Goal: Find specific page/section: Find specific page/section

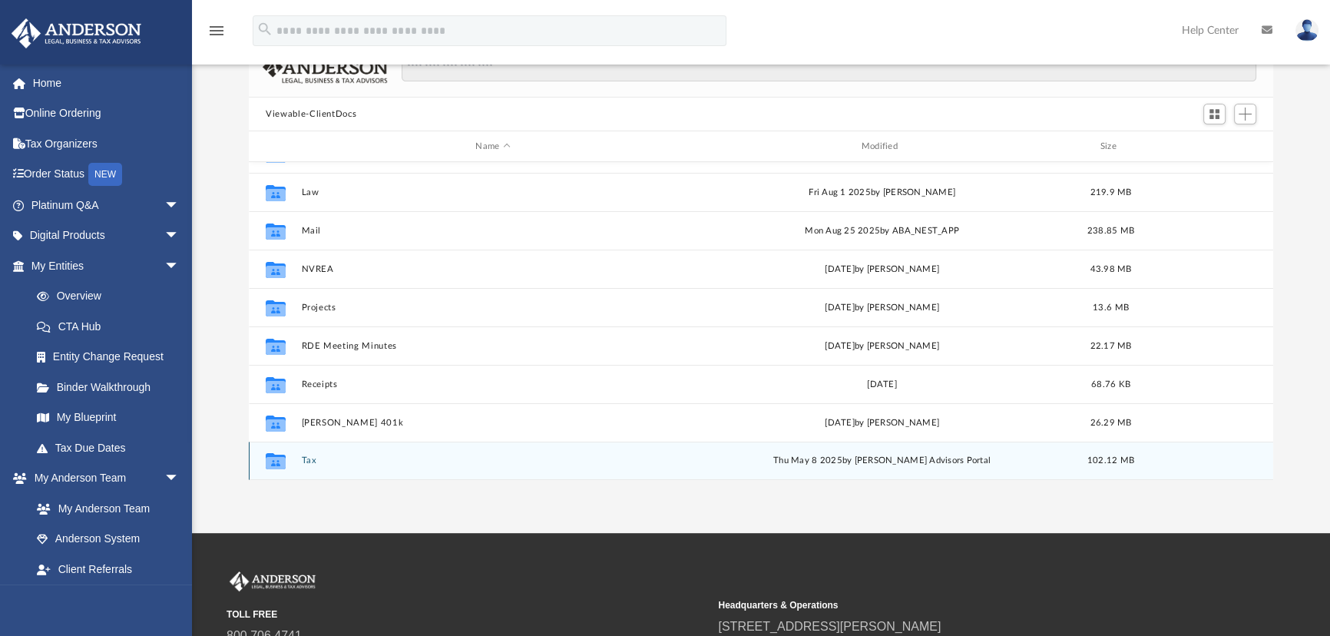
scroll to position [139, 0]
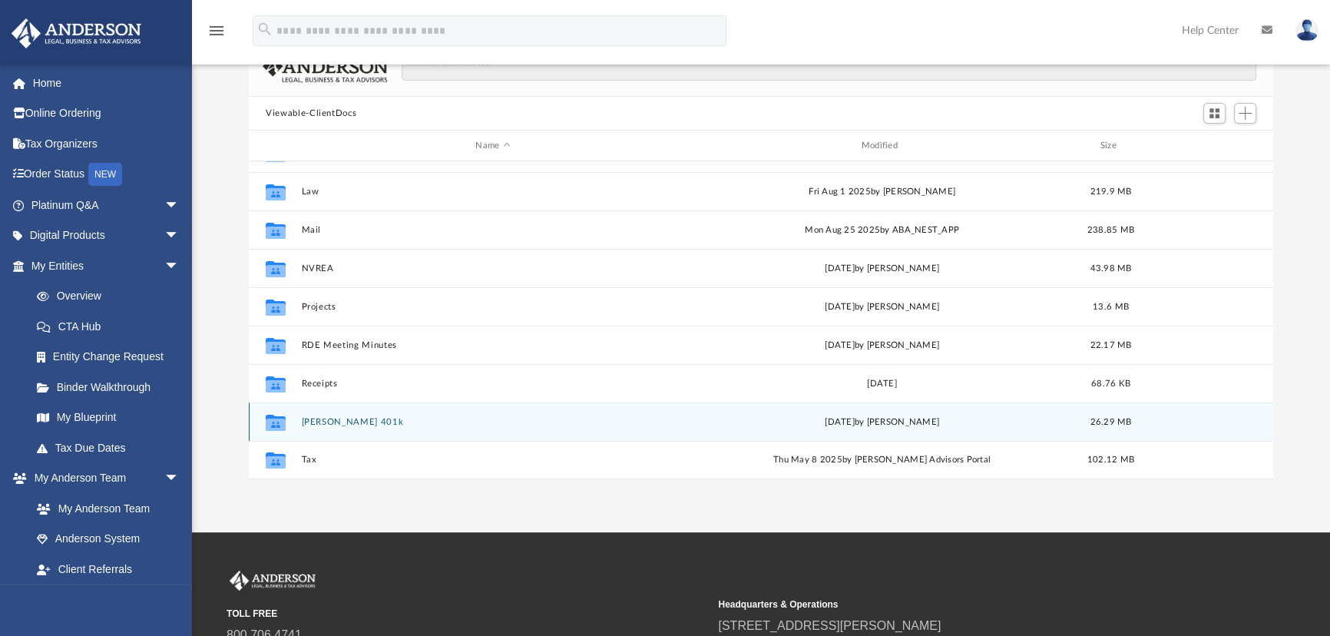
click at [326, 422] on button "Schwab 401k" at bounding box center [493, 422] width 382 height 10
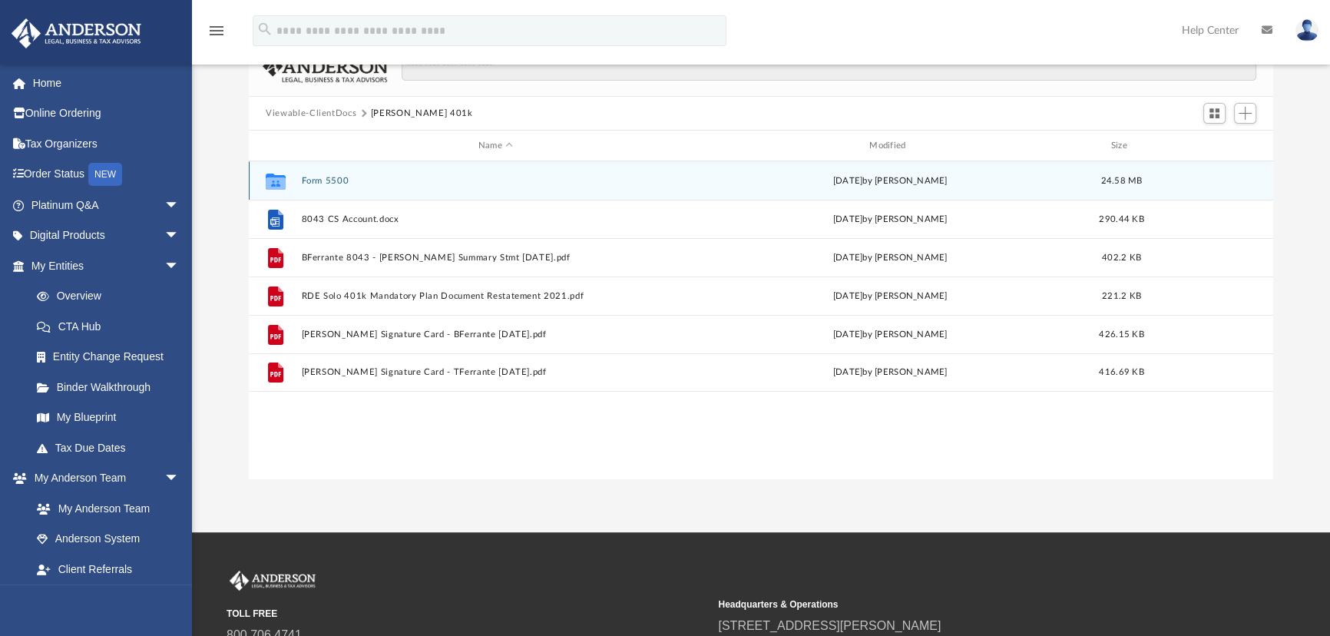
scroll to position [0, 0]
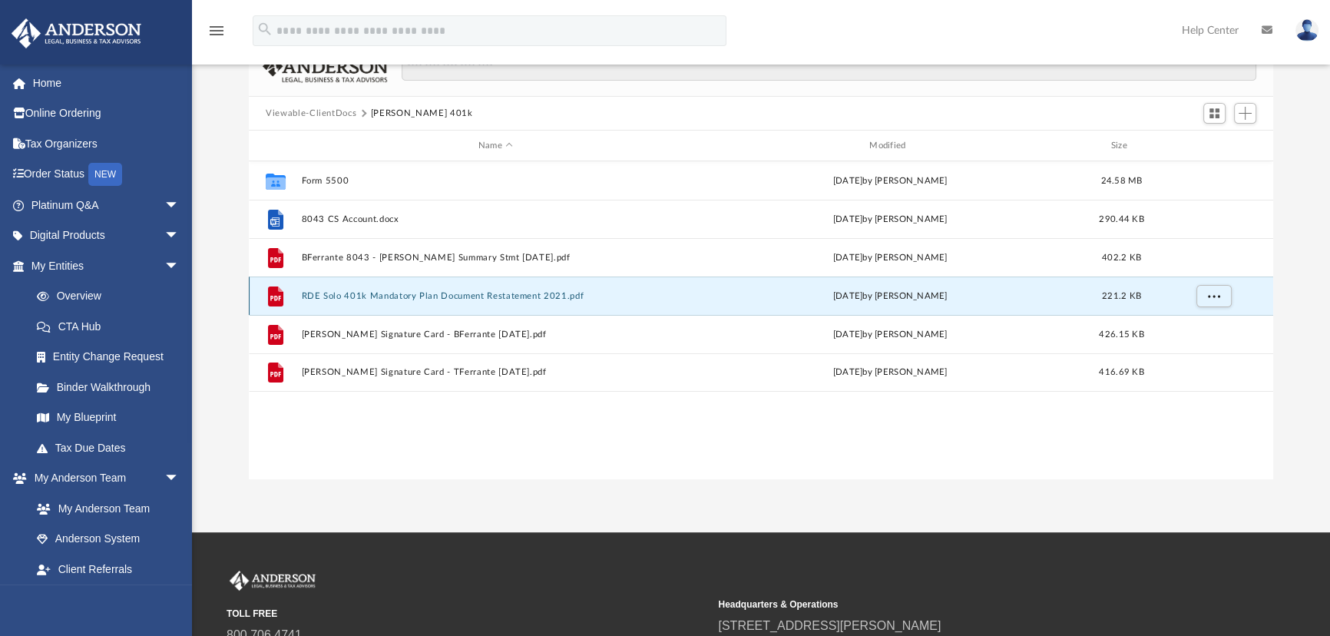
click at [476, 294] on button "RDE Solo 401k Mandatory Plan Document Restatement 2021.pdf" at bounding box center [496, 296] width 388 height 10
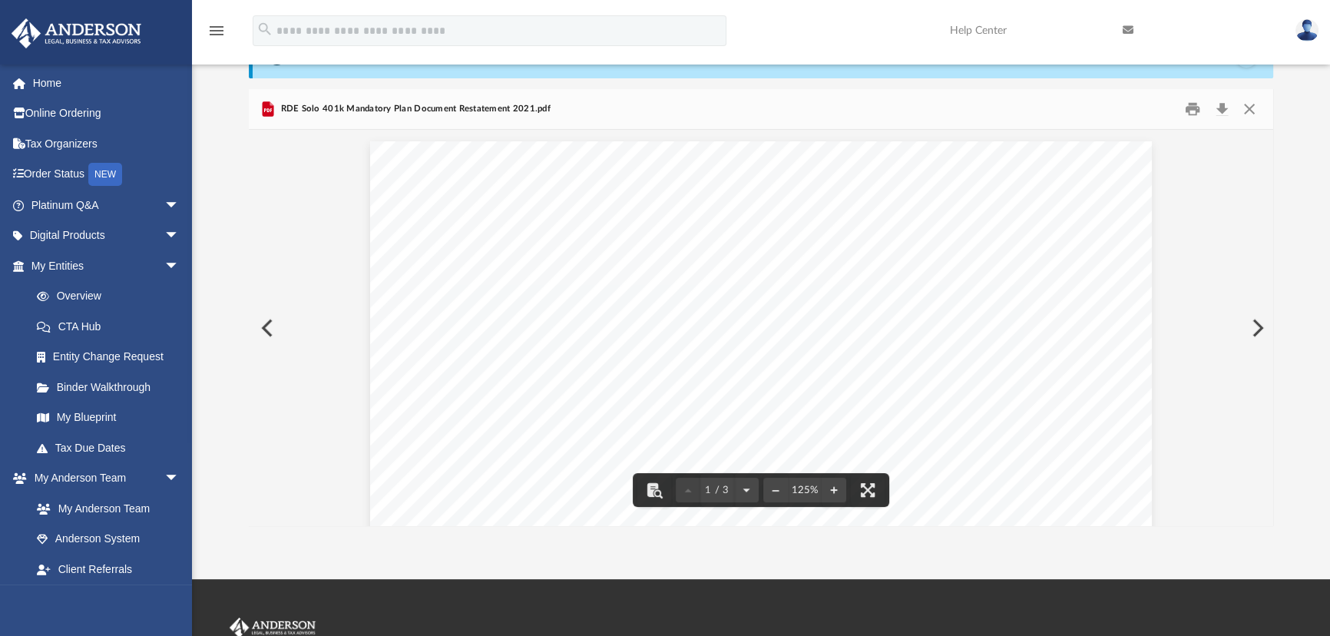
scroll to position [69, 0]
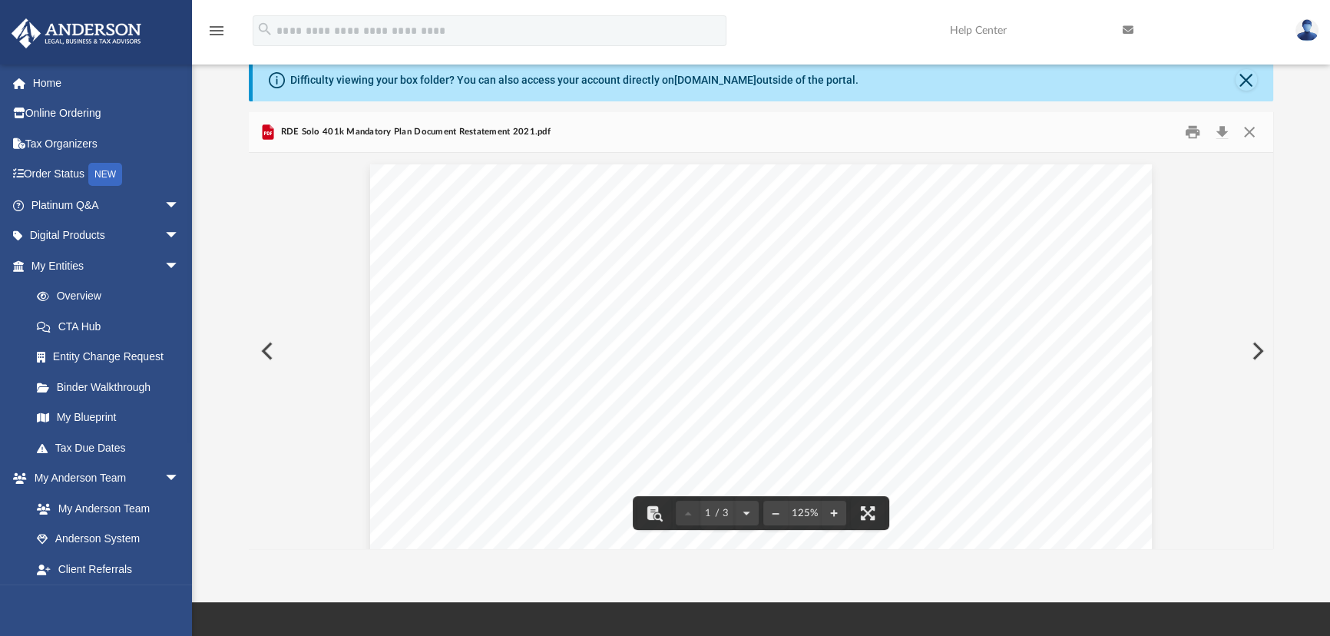
click at [263, 346] on button "Preview" at bounding box center [266, 350] width 34 height 43
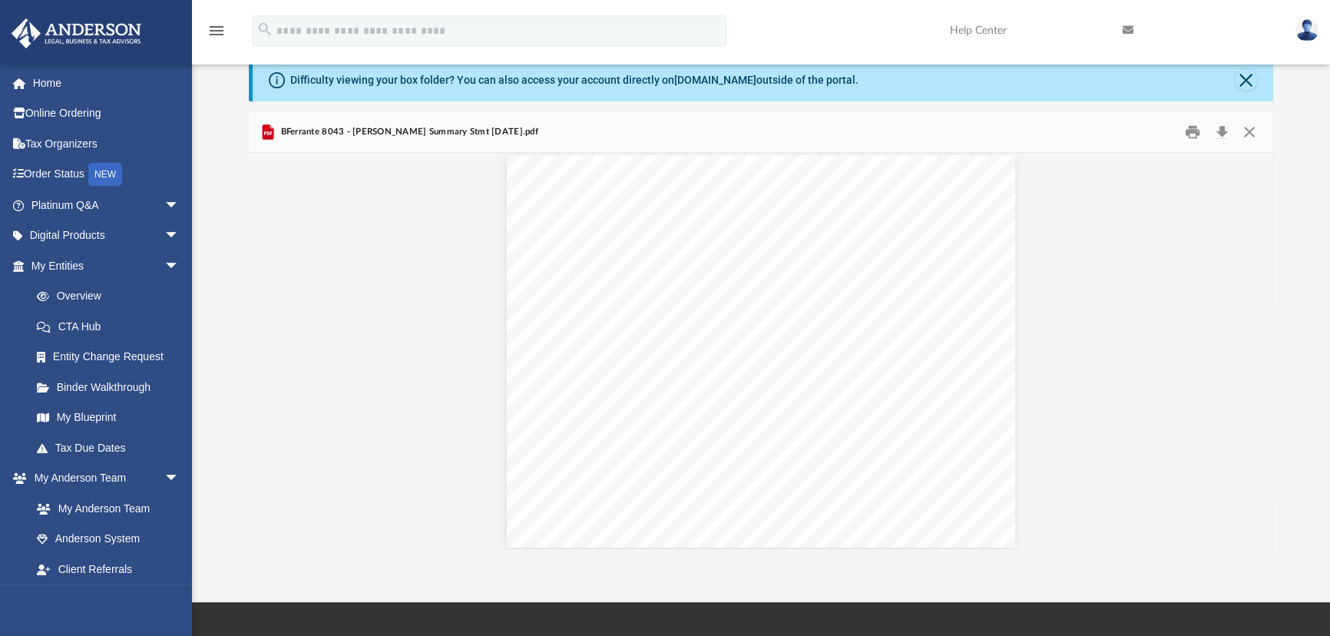
scroll to position [0, 0]
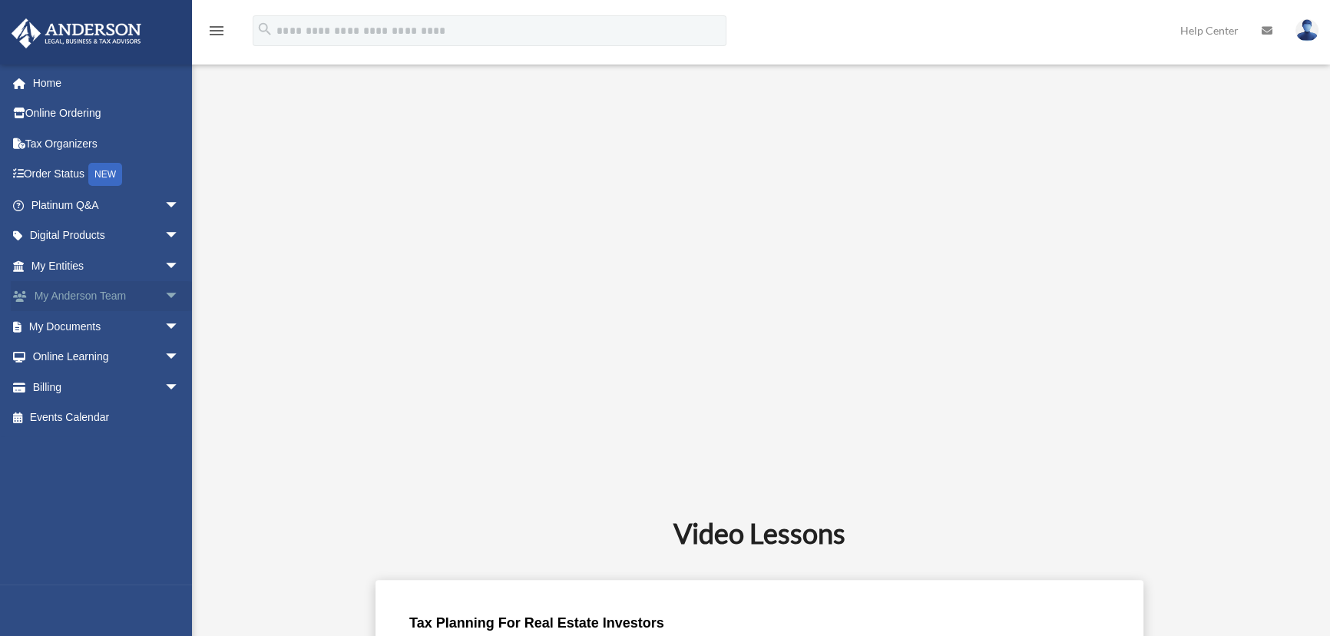
scroll to position [468, 0]
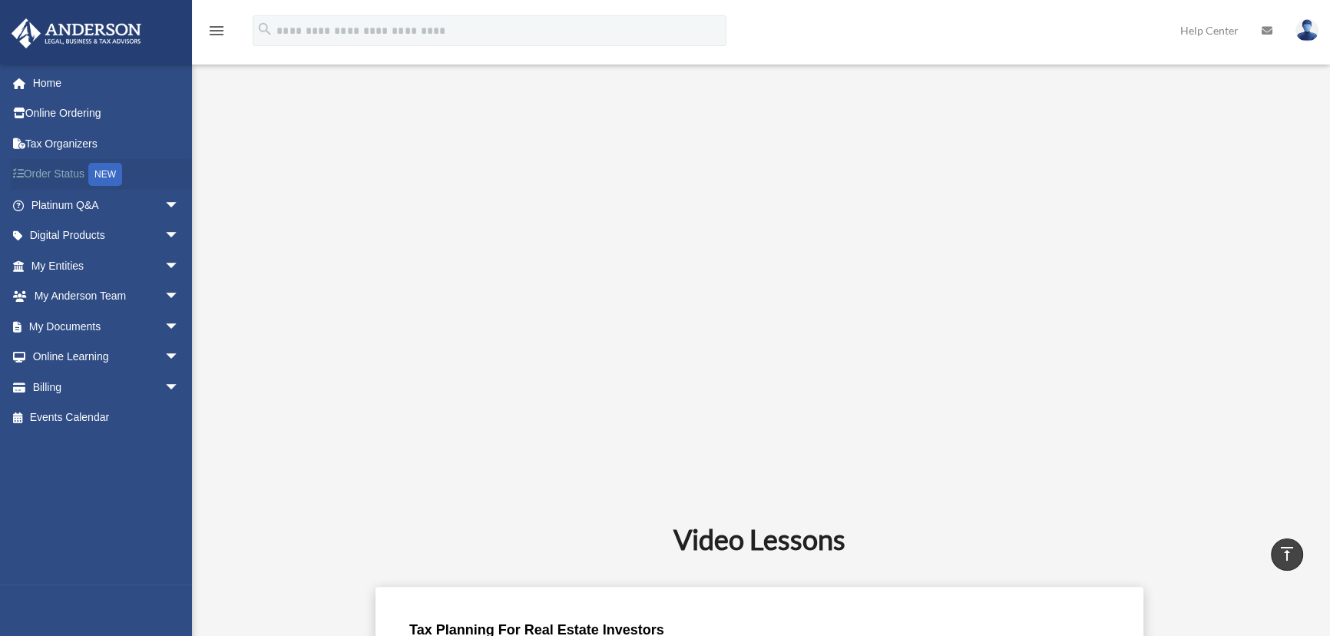
click at [69, 170] on link "Order Status NEW" at bounding box center [107, 174] width 192 height 31
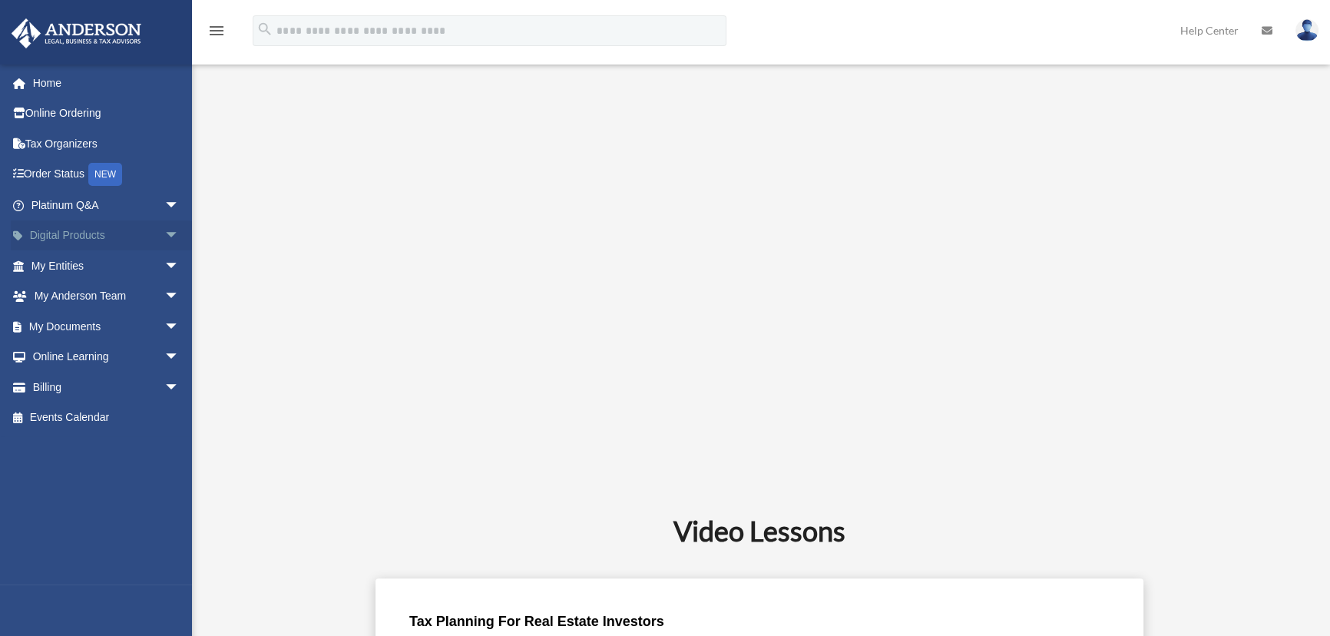
scroll to position [468, 0]
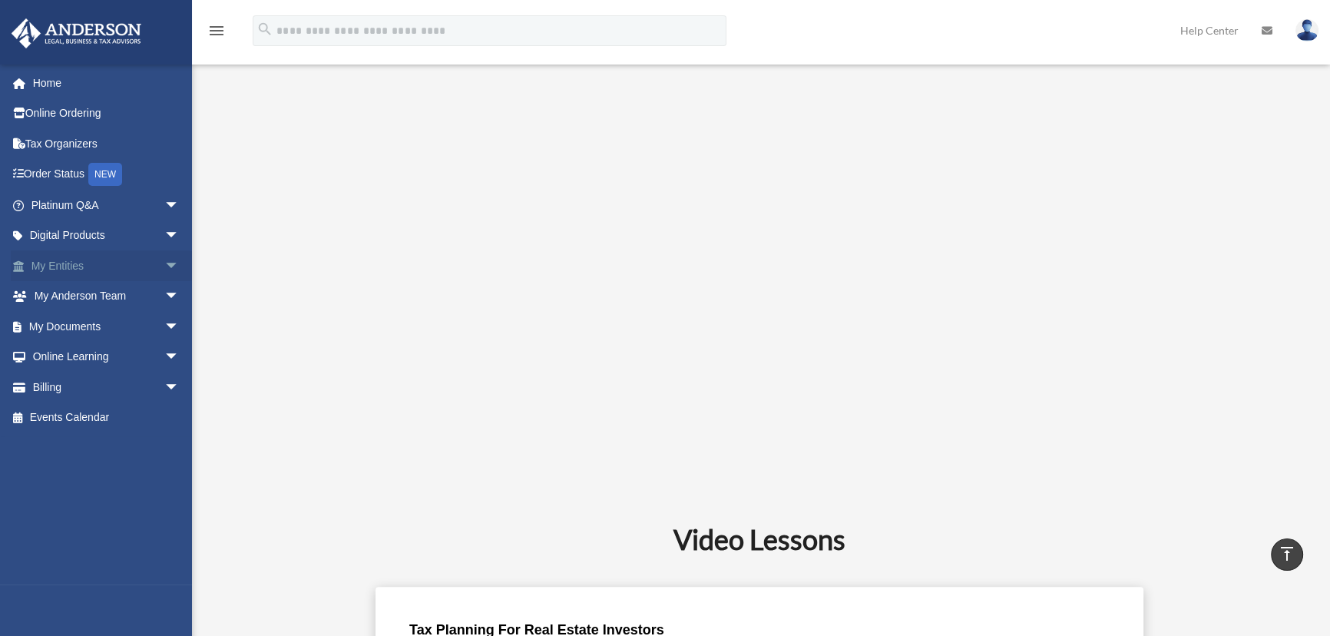
click at [48, 270] on link "My Entities arrow_drop_down" at bounding box center [107, 265] width 192 height 31
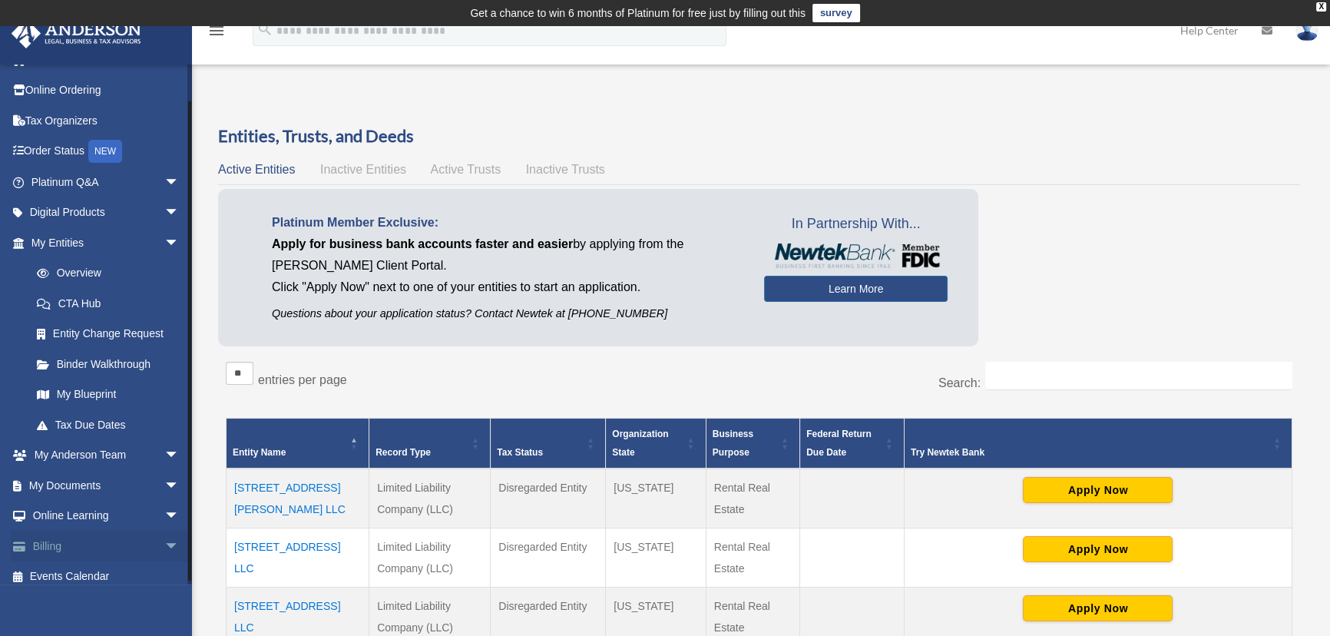
scroll to position [33, 0]
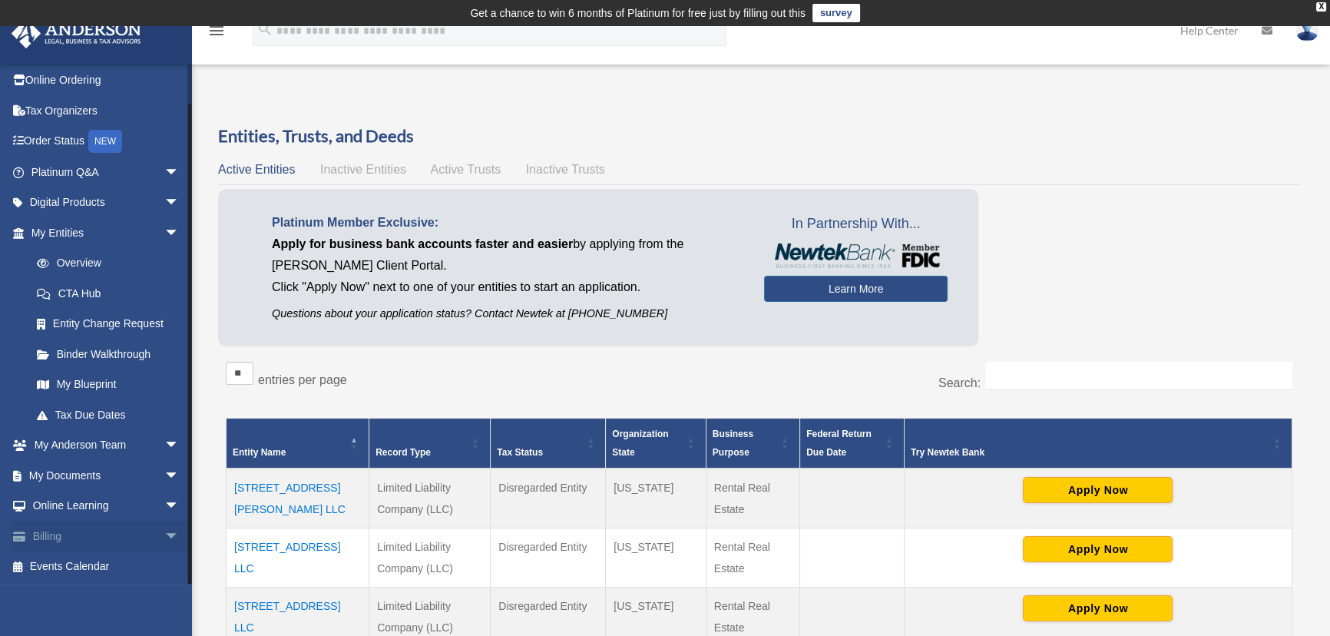
click at [58, 532] on link "Billing arrow_drop_down" at bounding box center [107, 536] width 192 height 31
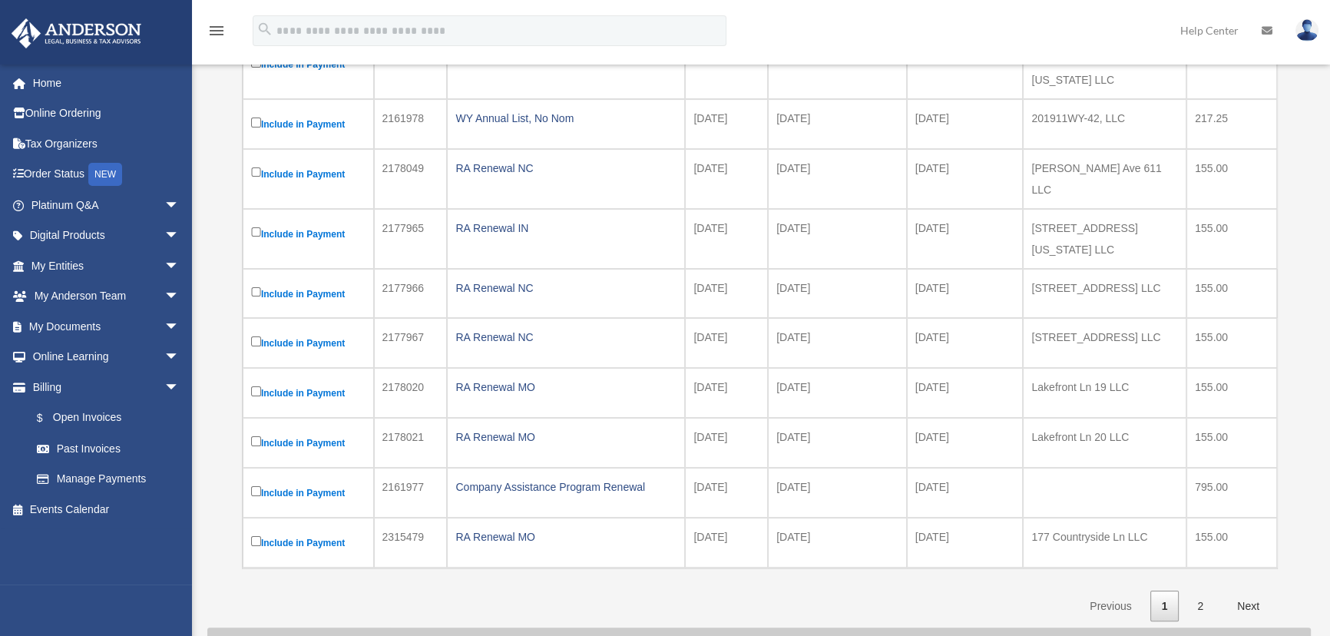
scroll to position [349, 0]
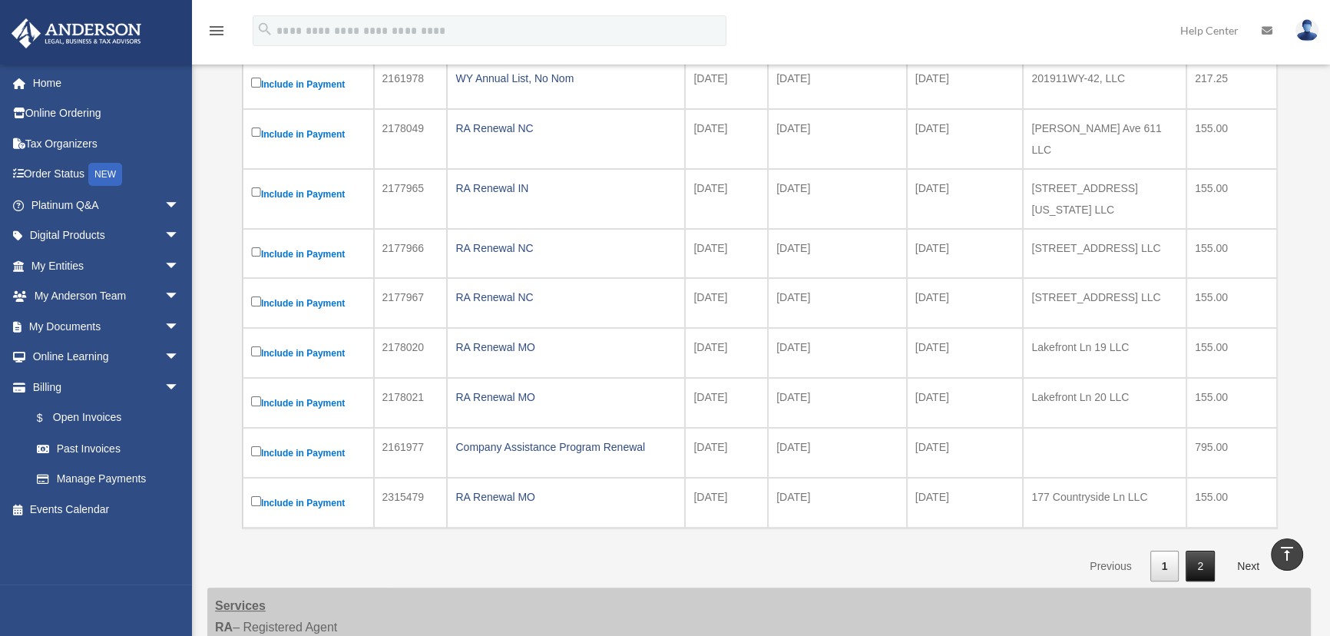
click at [1202, 551] on link "2" at bounding box center [1200, 566] width 29 height 31
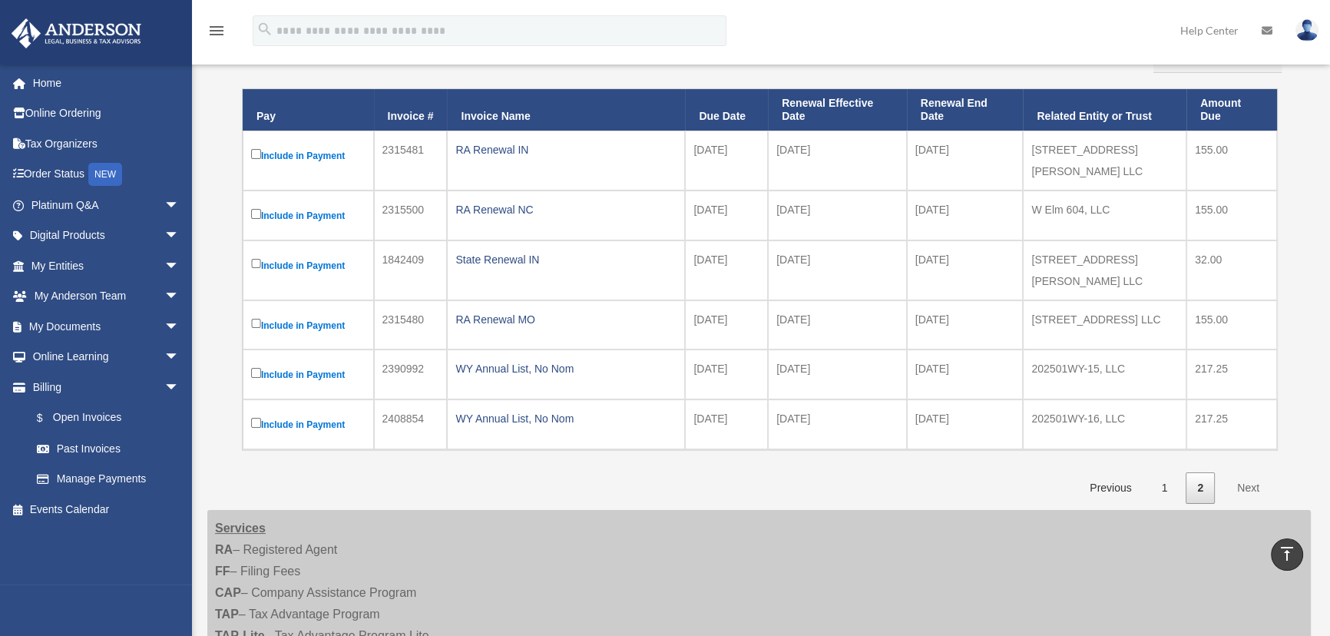
scroll to position [209, 0]
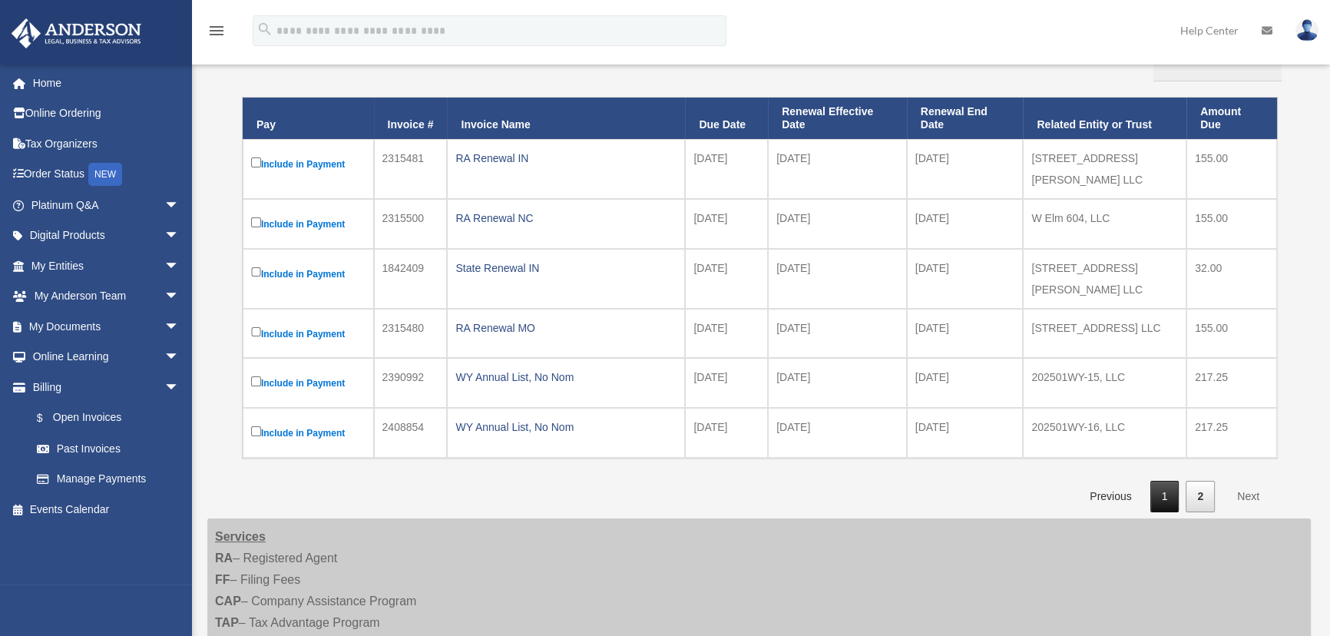
click at [1158, 481] on link "1" at bounding box center [1164, 496] width 29 height 31
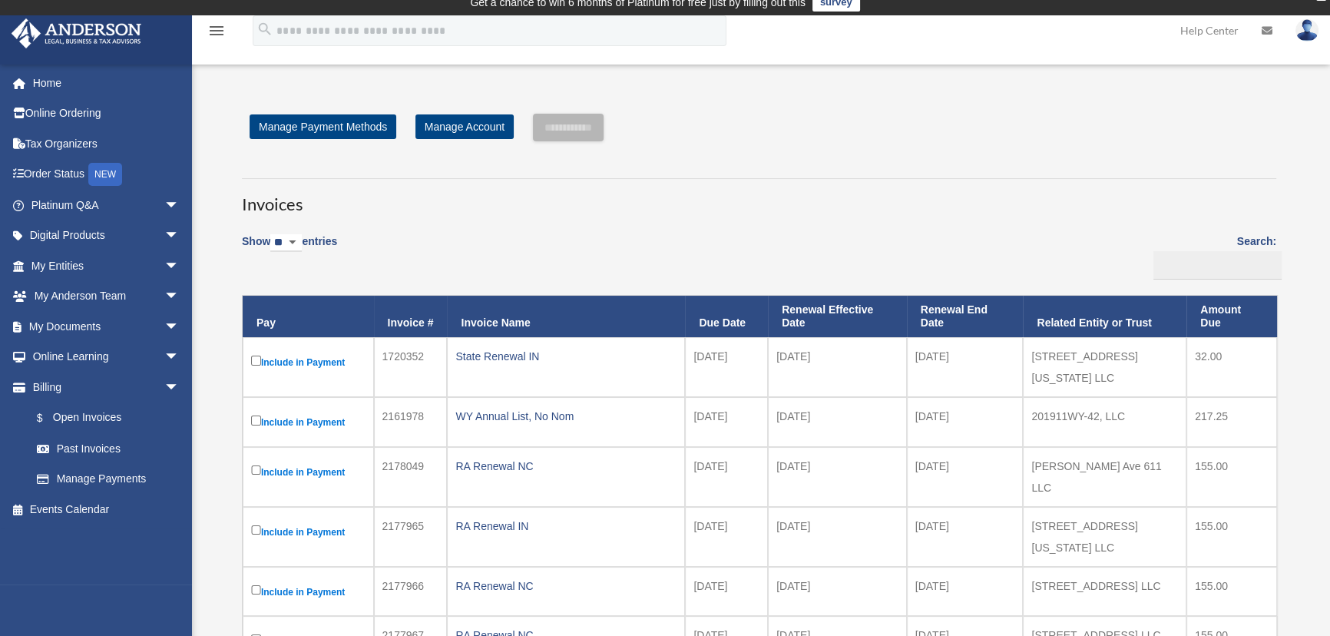
scroll to position [0, 0]
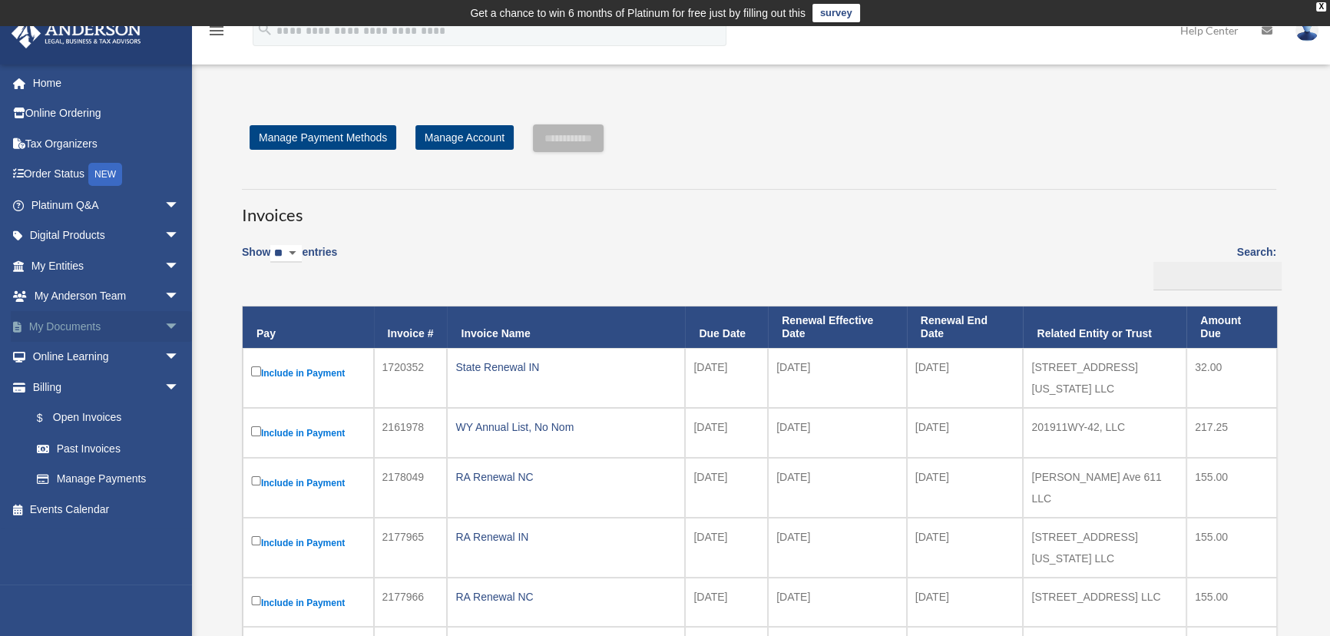
click at [73, 330] on link "My Documents arrow_drop_down" at bounding box center [107, 326] width 192 height 31
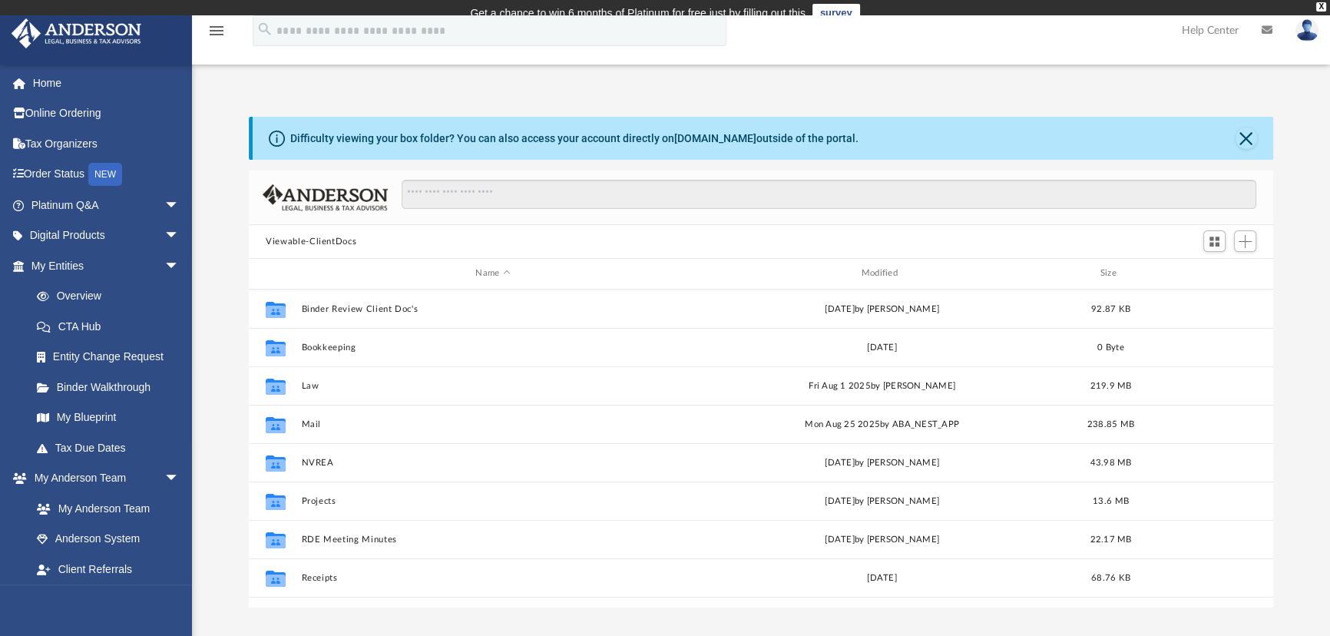
scroll to position [338, 1014]
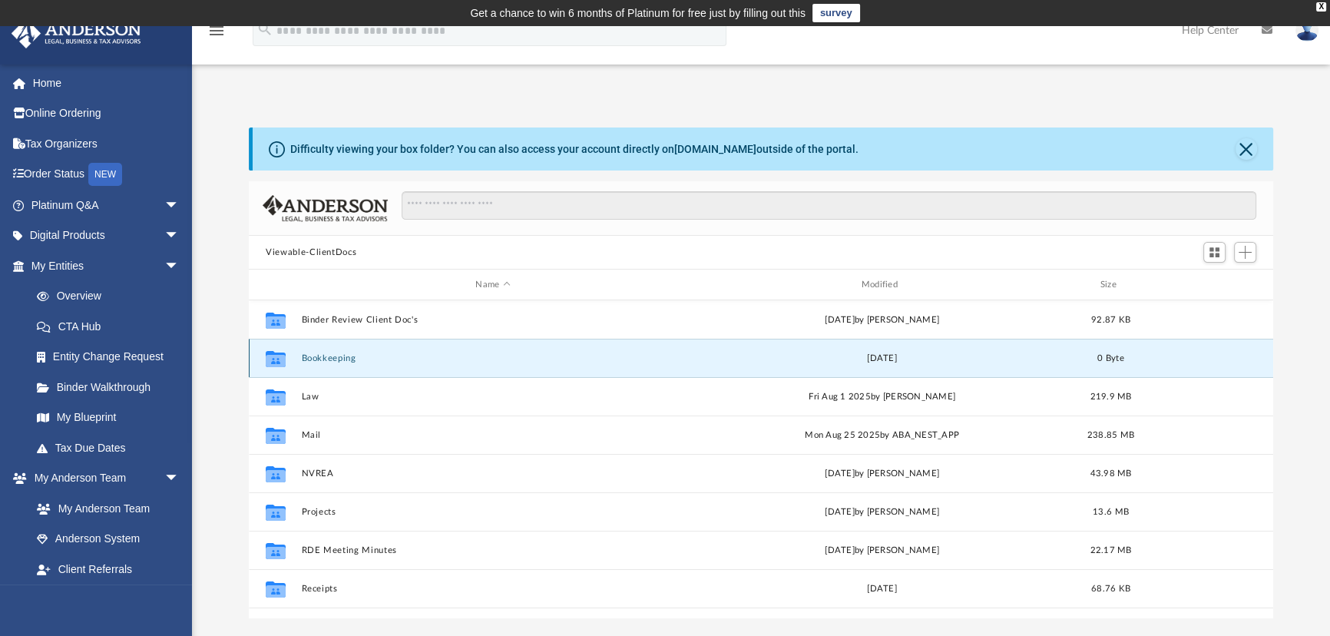
click at [338, 354] on button "Bookkeeping" at bounding box center [493, 358] width 382 height 10
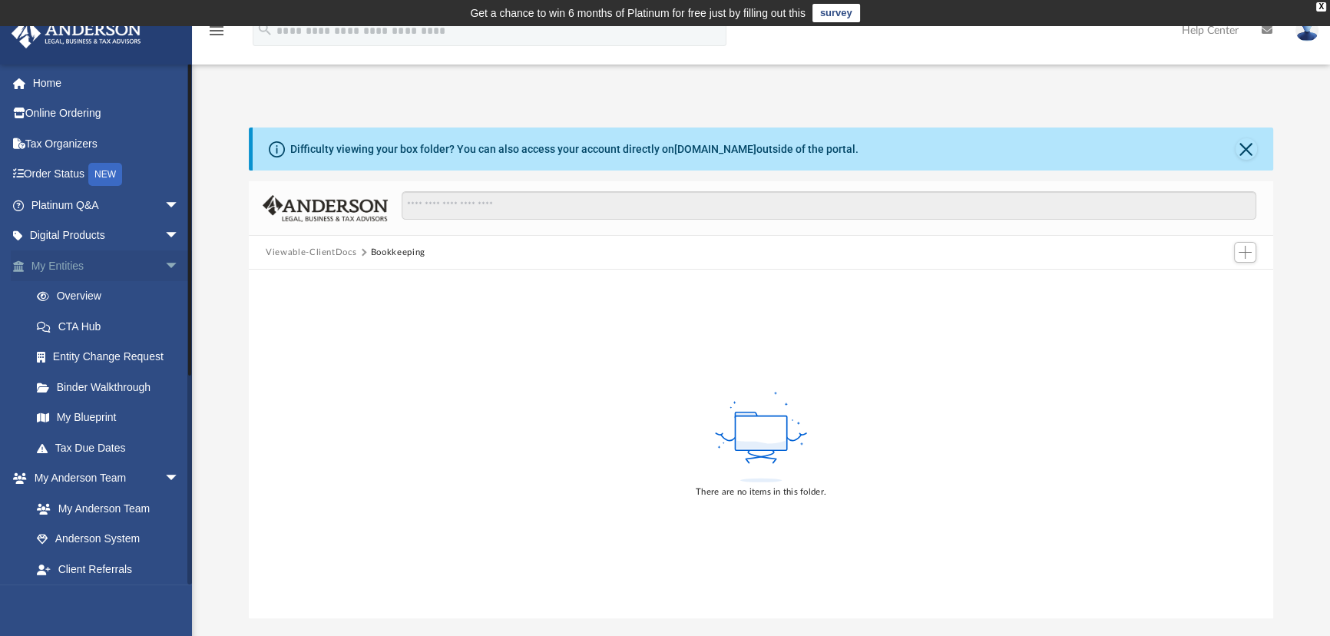
click at [65, 273] on link "My Entities arrow_drop_down" at bounding box center [107, 265] width 192 height 31
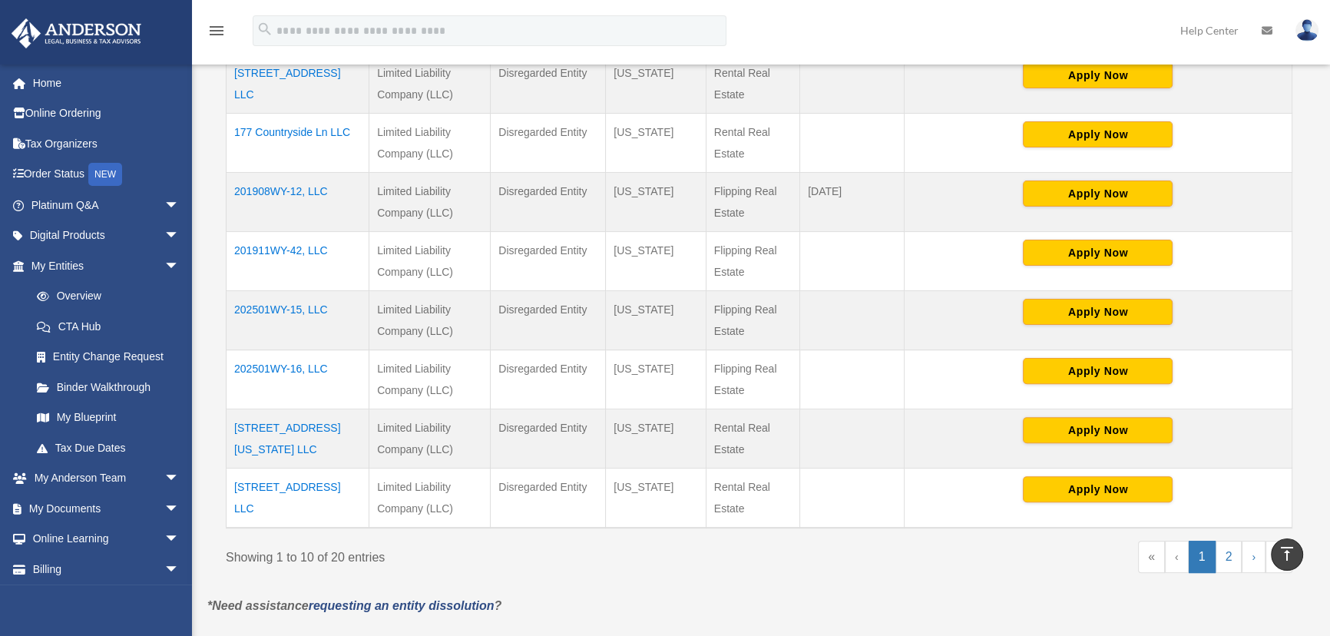
scroll to position [628, 0]
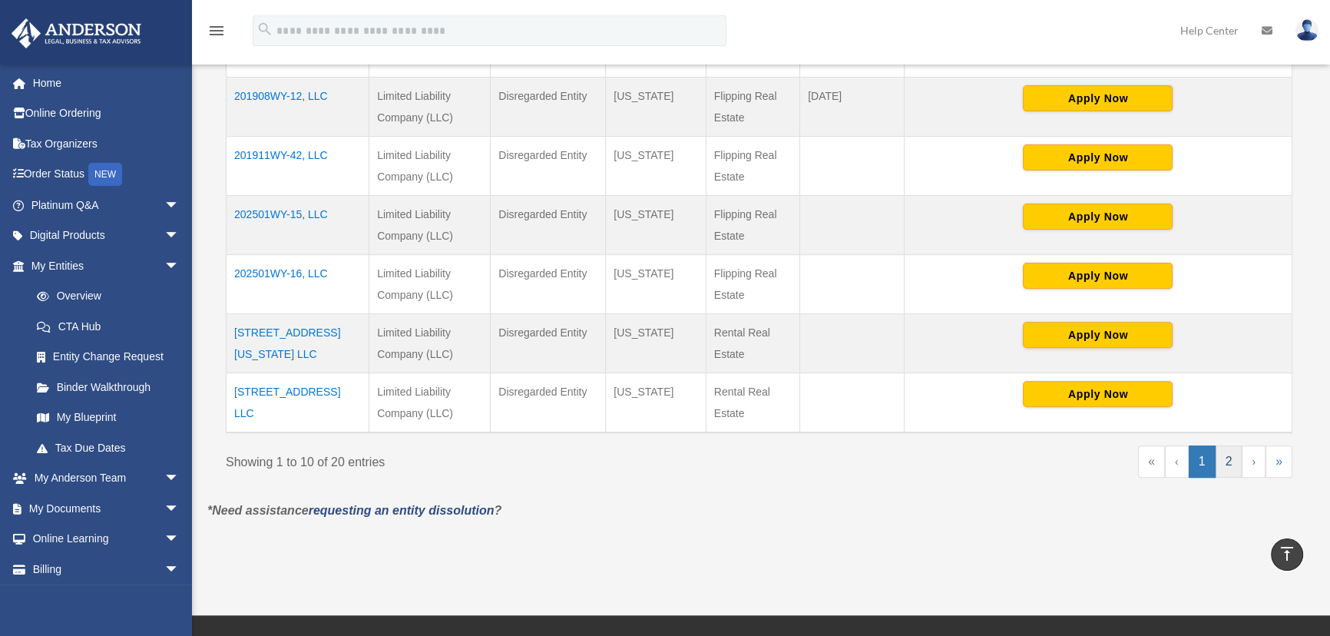
click at [1233, 458] on link "2" at bounding box center [1229, 461] width 27 height 32
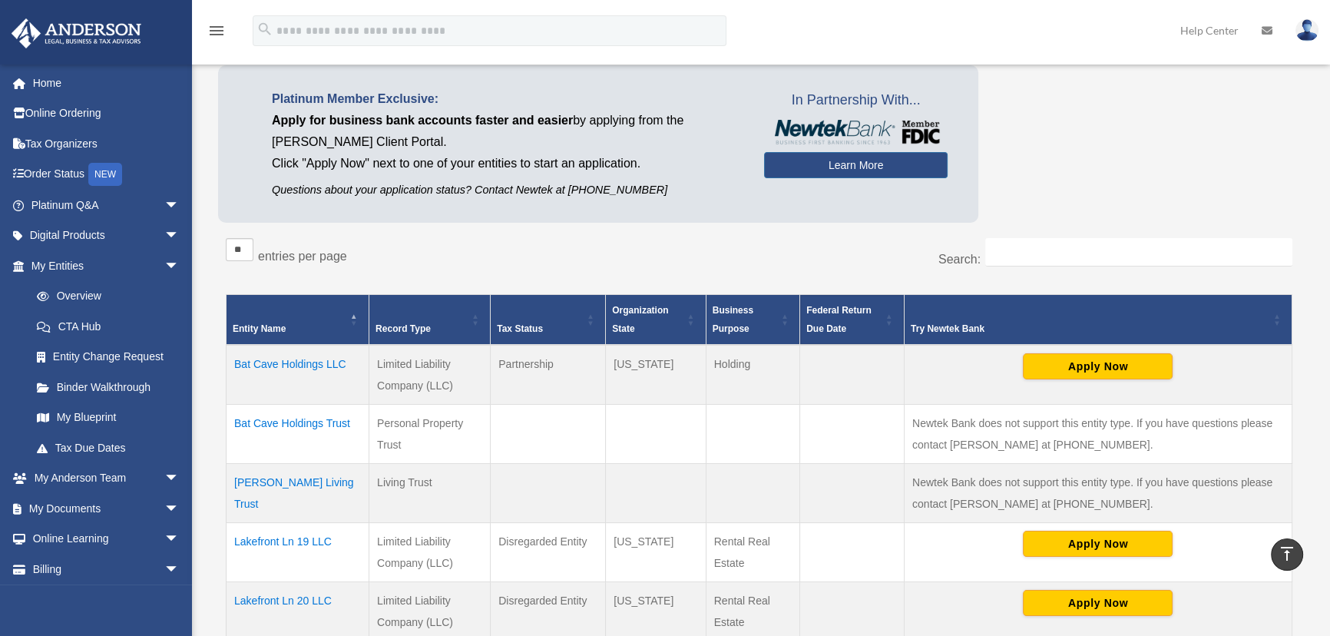
scroll to position [0, 0]
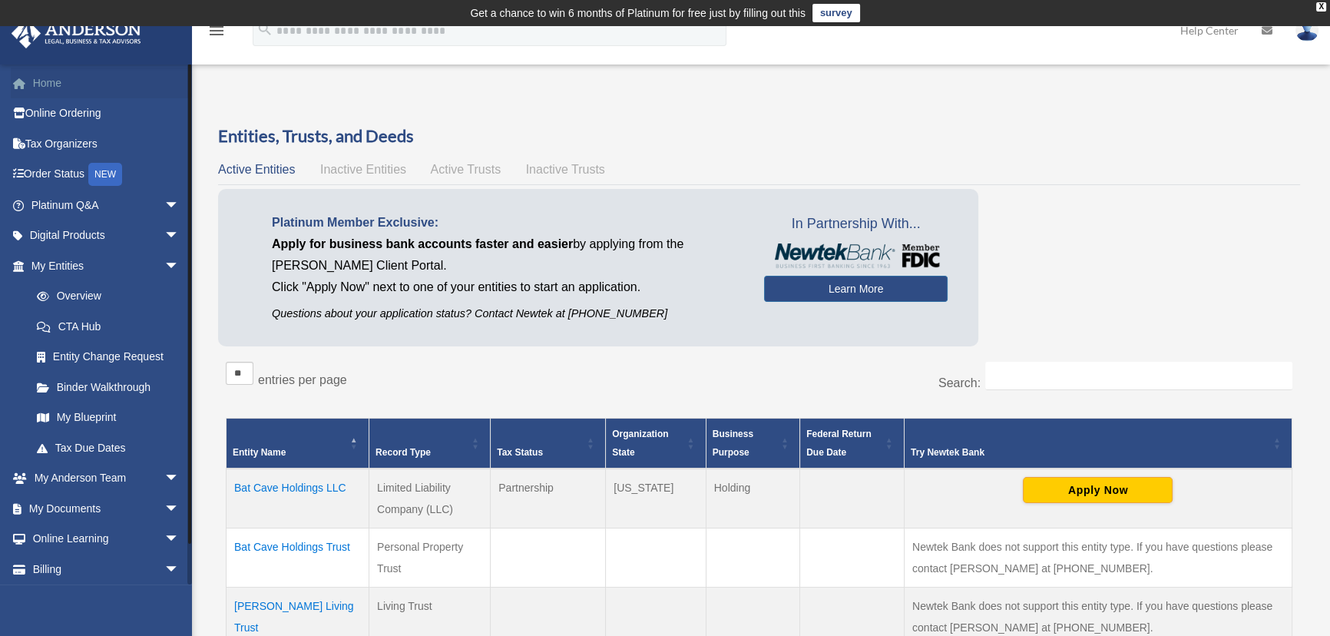
click at [90, 91] on link "Home" at bounding box center [107, 83] width 192 height 31
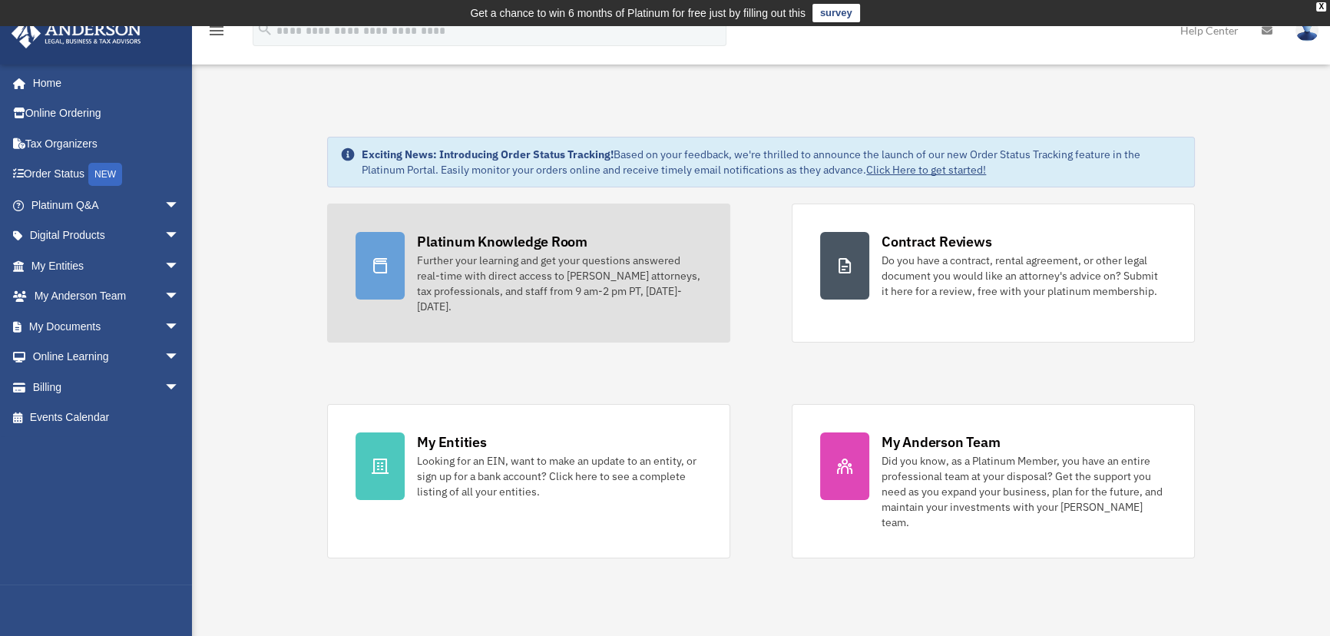
click at [645, 300] on div "Further your learning and get your questions answered real-time with direct acc…" at bounding box center [559, 283] width 285 height 61
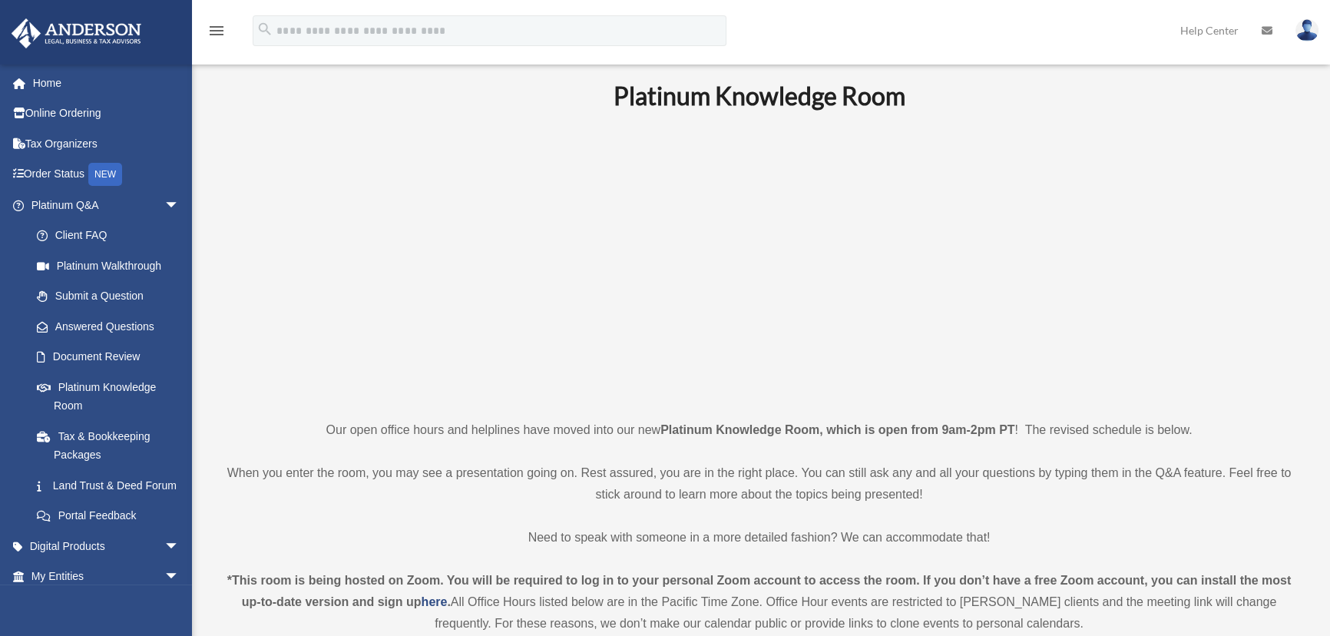
scroll to position [69, 0]
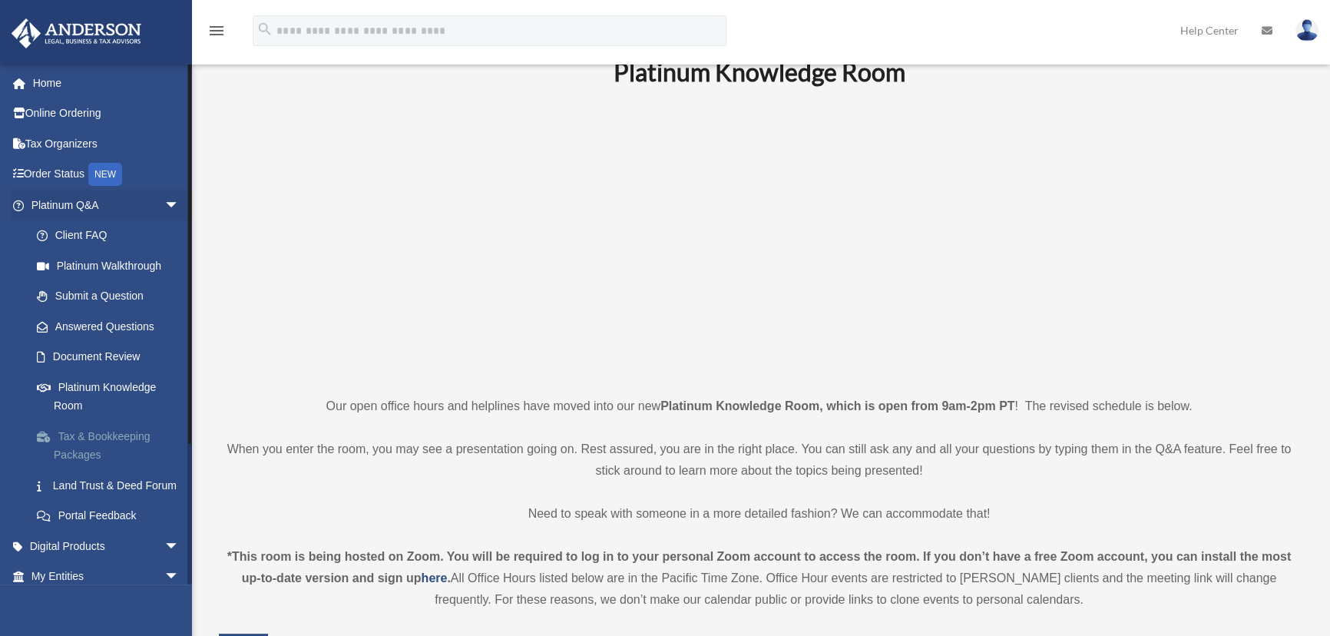
click at [131, 435] on link "Tax & Bookkeeping Packages" at bounding box center [112, 445] width 181 height 49
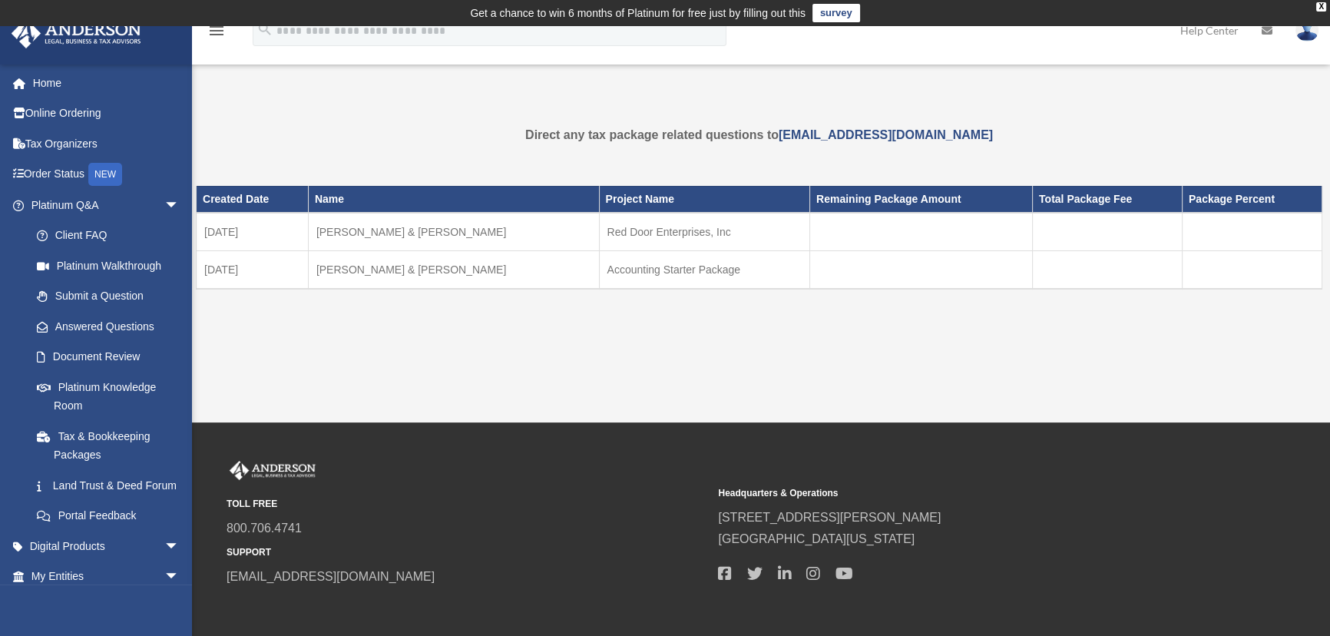
click at [649, 269] on td "Accounting Starter Package" at bounding box center [704, 269] width 210 height 38
click at [127, 357] on link "Document Review" at bounding box center [112, 357] width 181 height 31
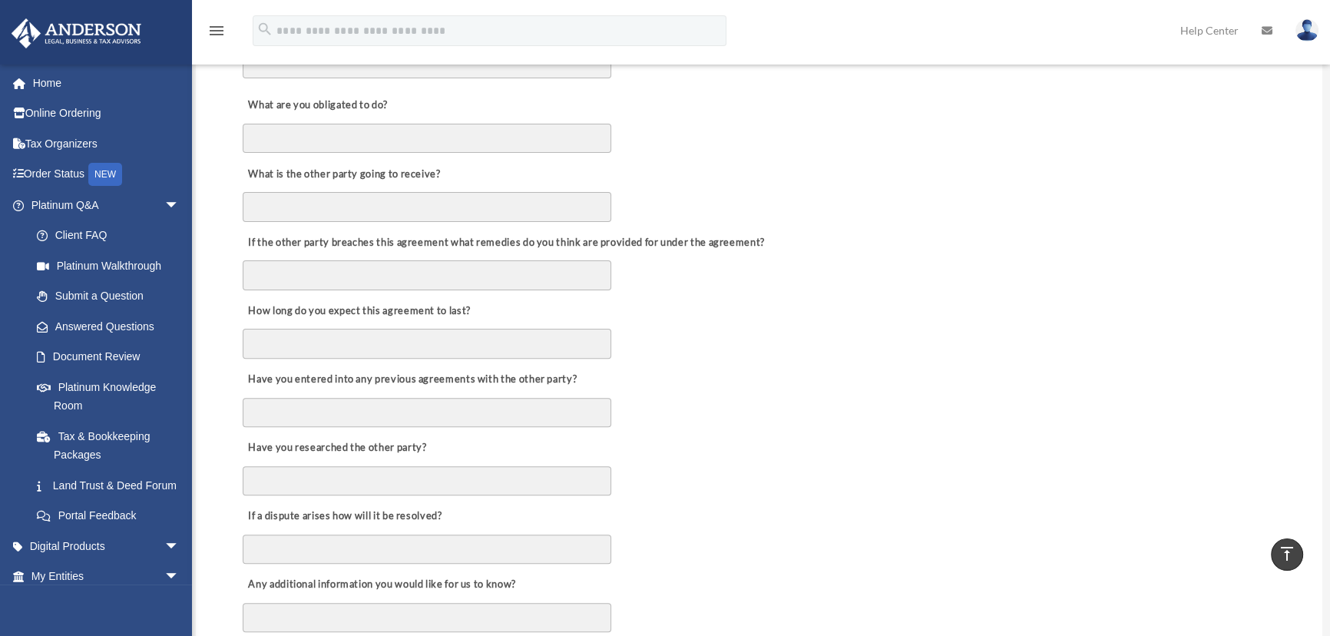
scroll to position [628, 0]
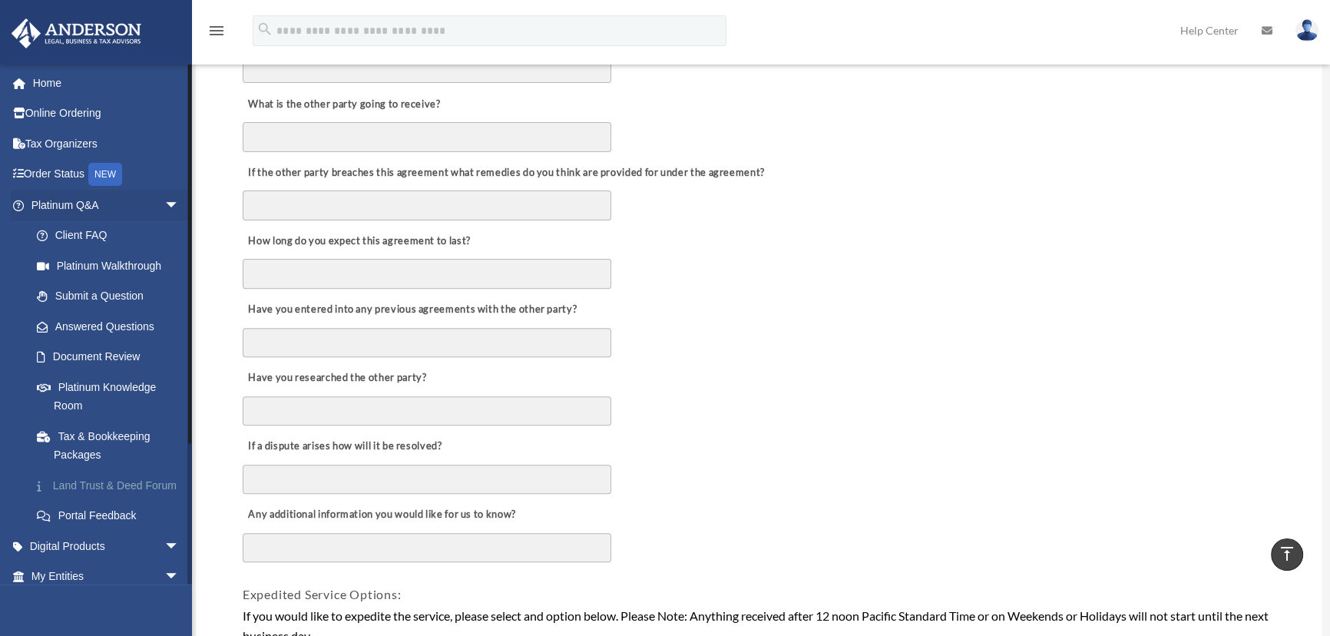
click at [87, 485] on link "Land Trust & Deed Forum" at bounding box center [112, 485] width 181 height 31
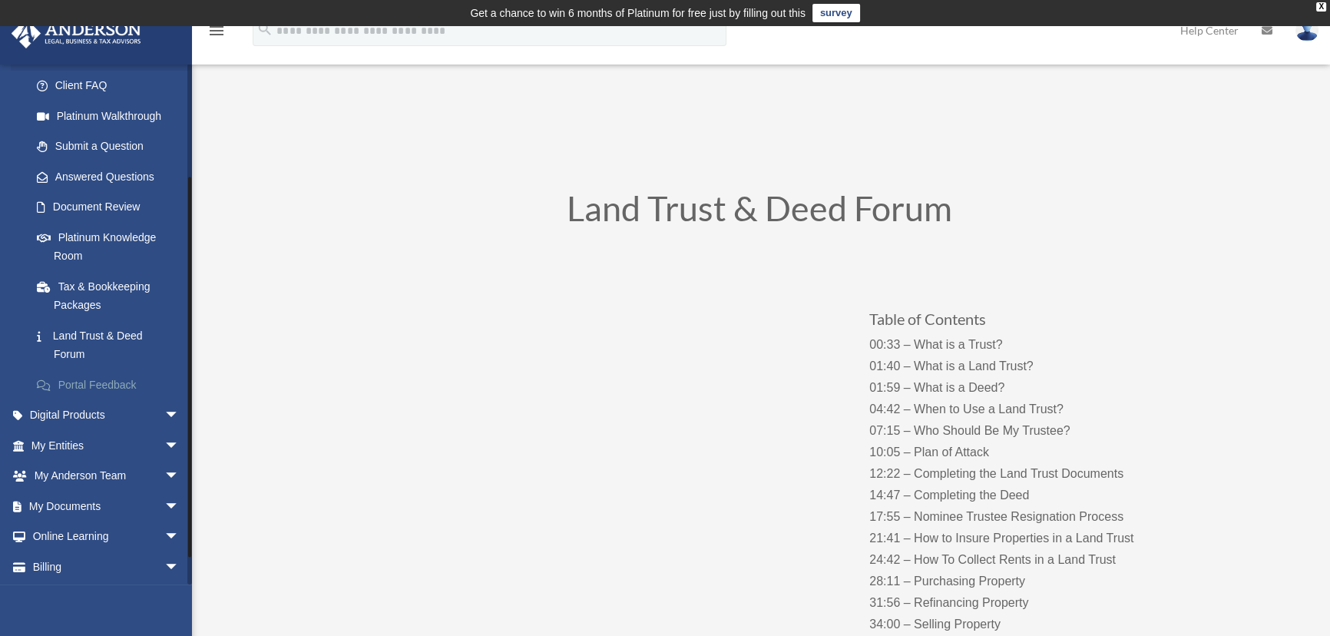
scroll to position [180, 0]
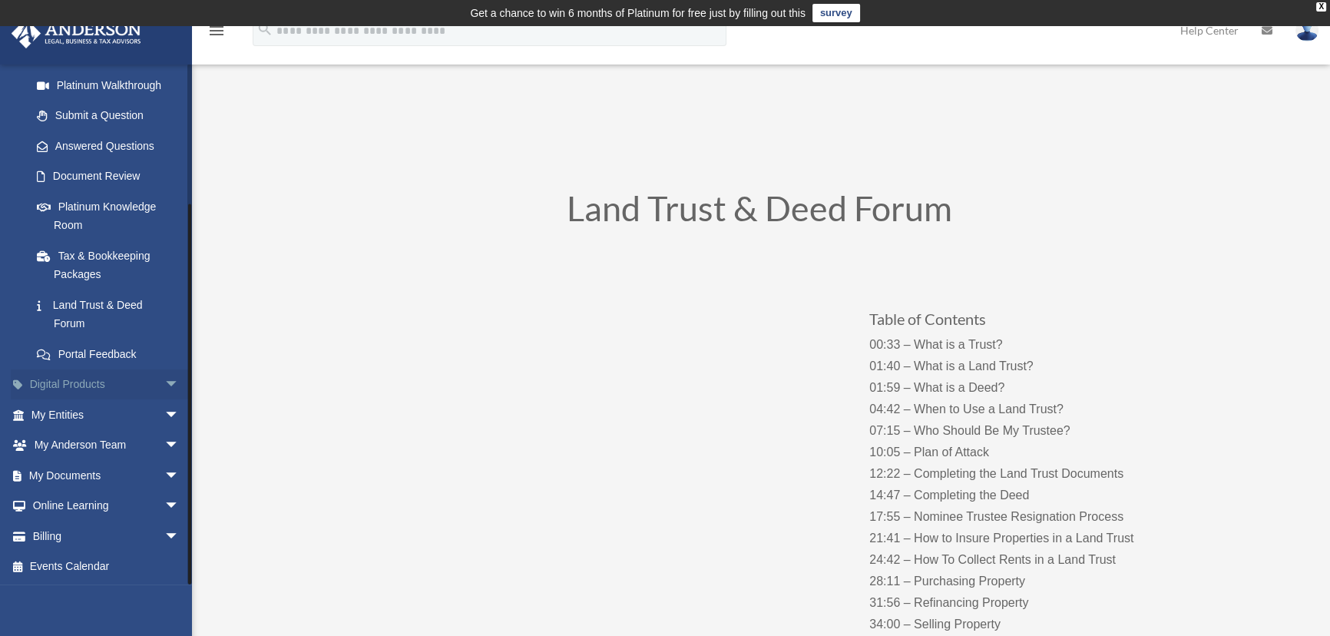
click at [47, 377] on link "Digital Products arrow_drop_down" at bounding box center [107, 384] width 192 height 31
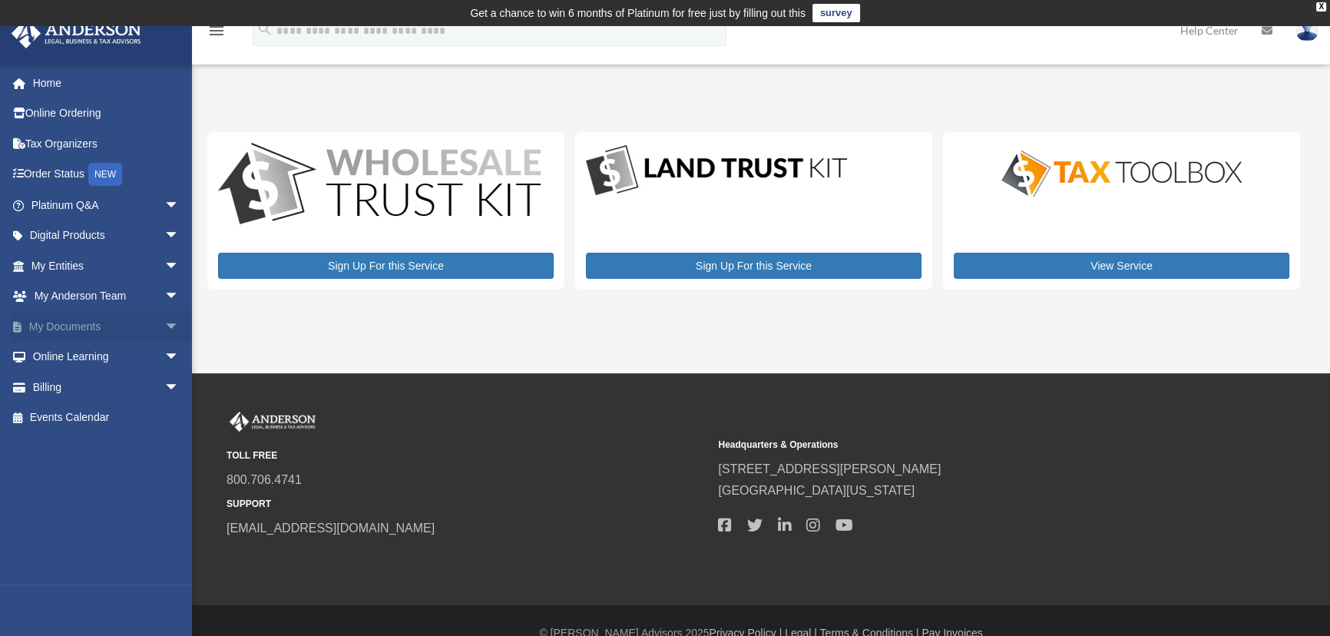
click at [64, 326] on link "My Documents arrow_drop_down" at bounding box center [107, 326] width 192 height 31
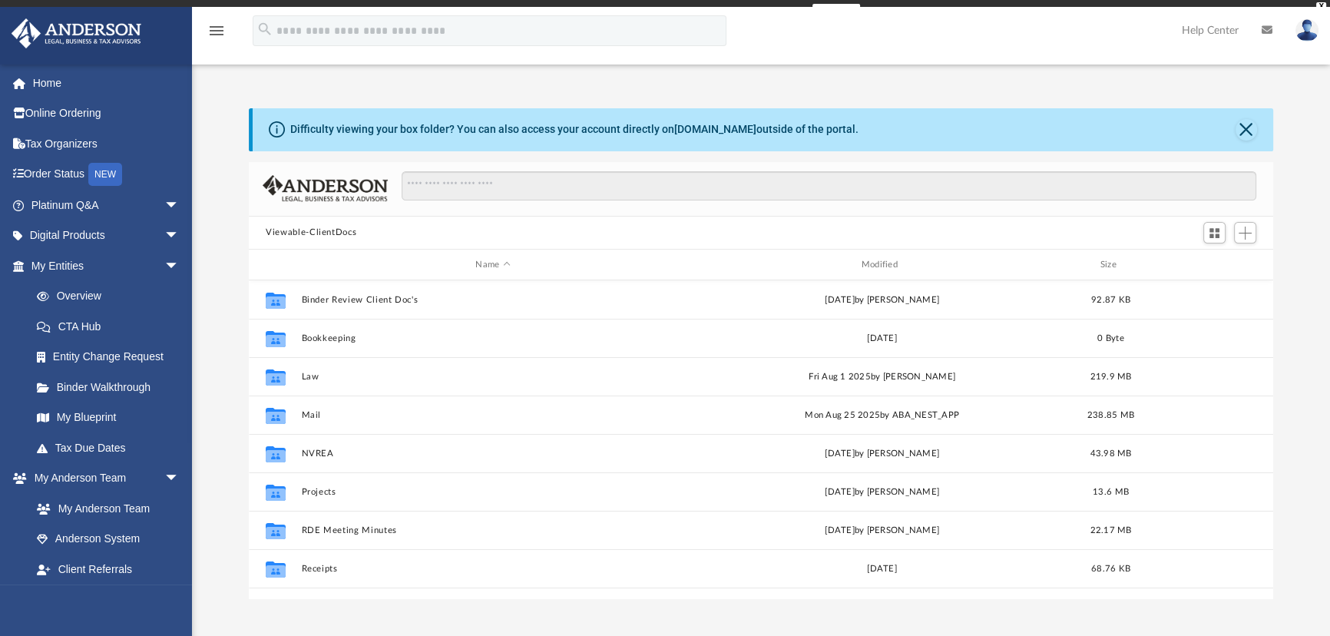
scroll to position [338, 1014]
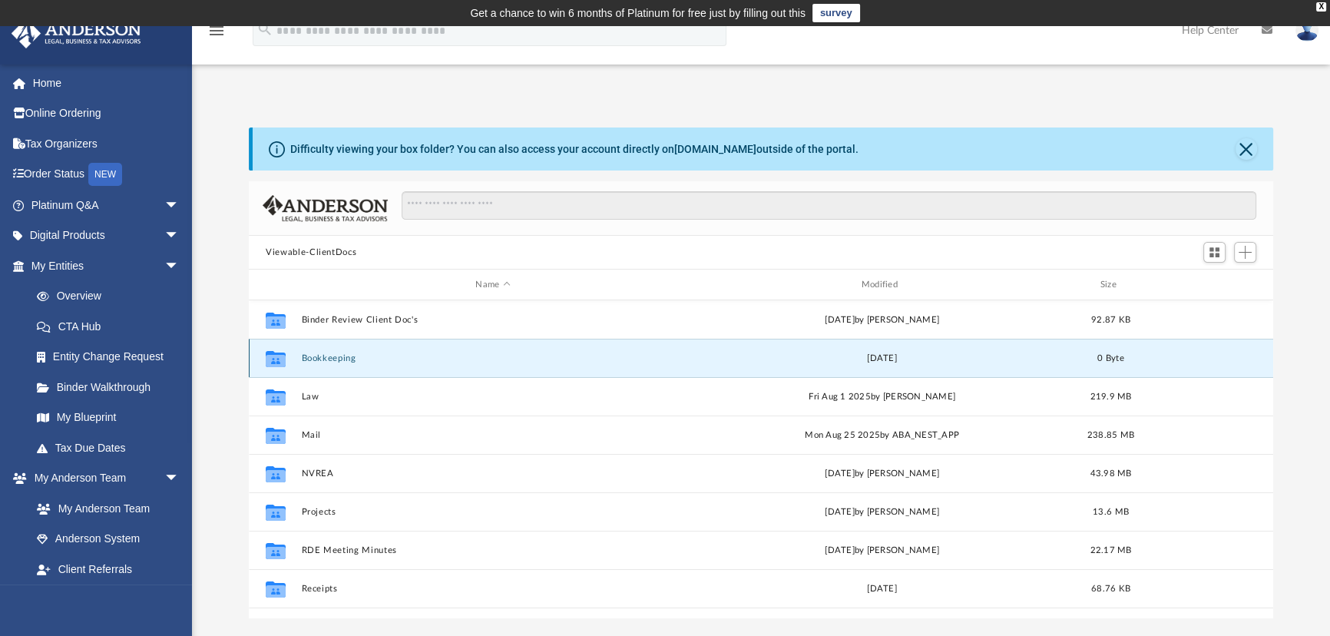
click at [336, 355] on button "Bookkeeping" at bounding box center [493, 358] width 382 height 10
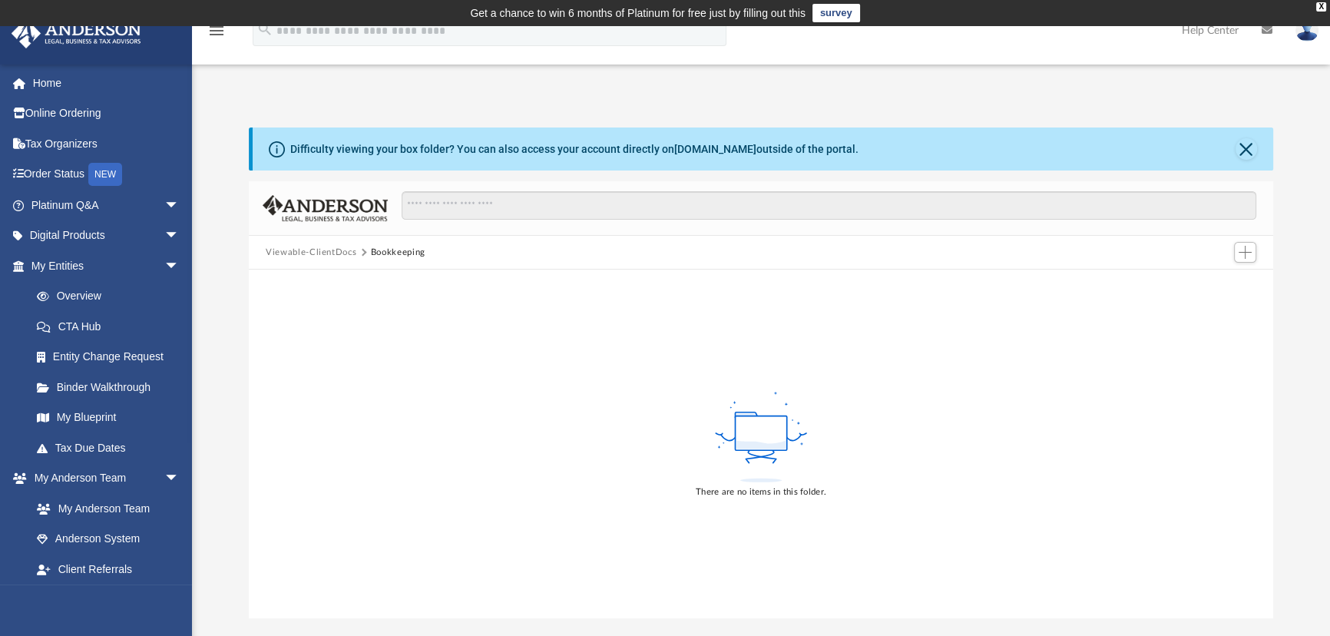
click at [315, 256] on button "Viewable-ClientDocs" at bounding box center [311, 253] width 91 height 14
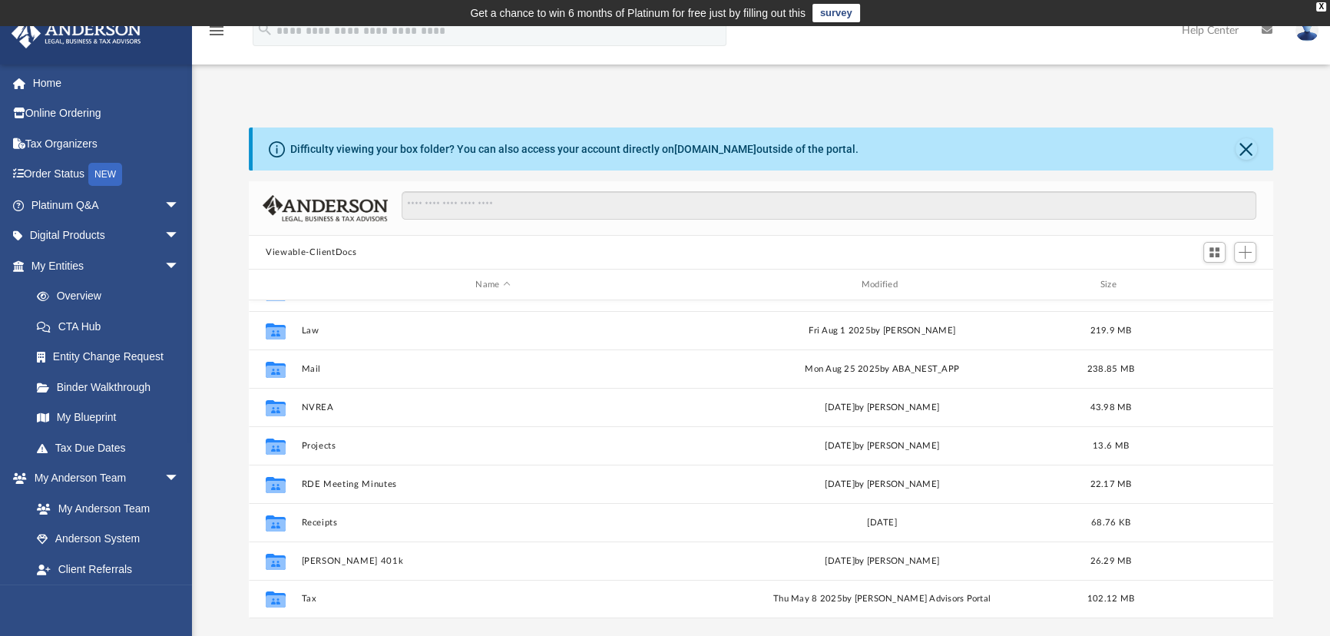
scroll to position [69, 0]
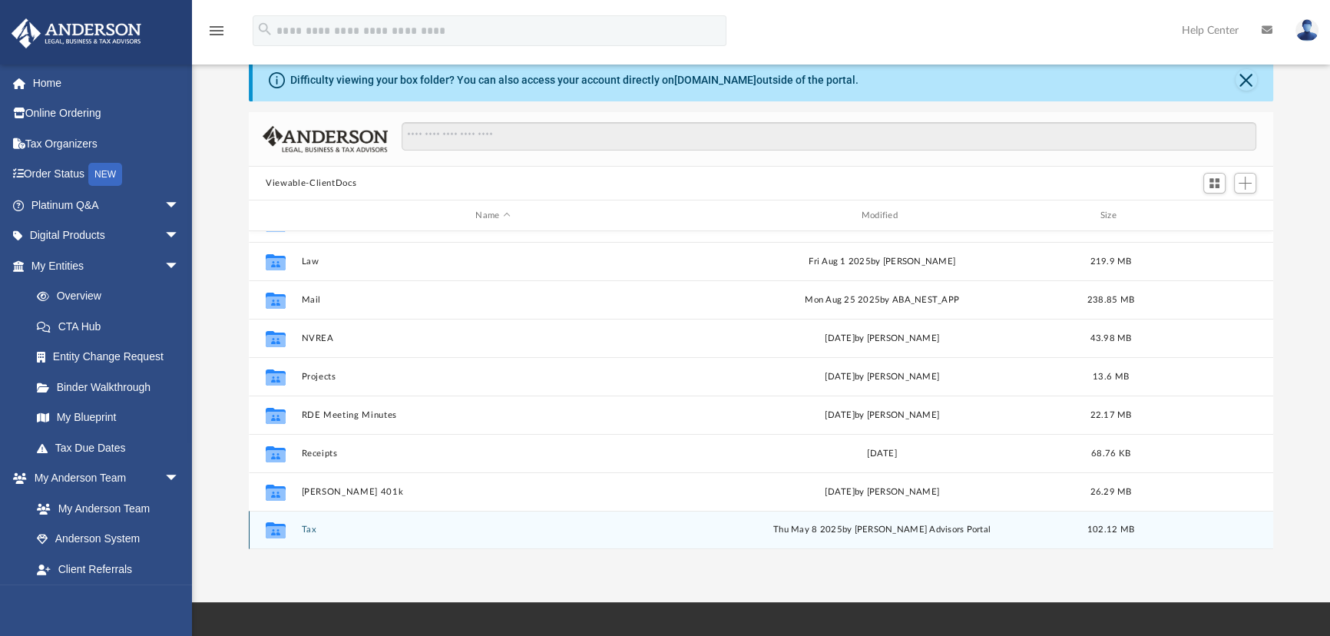
click at [315, 520] on div "Collaborated Folder Tax [DATE] by [PERSON_NAME] Advisors Portal 102.12 MB" at bounding box center [761, 530] width 1024 height 38
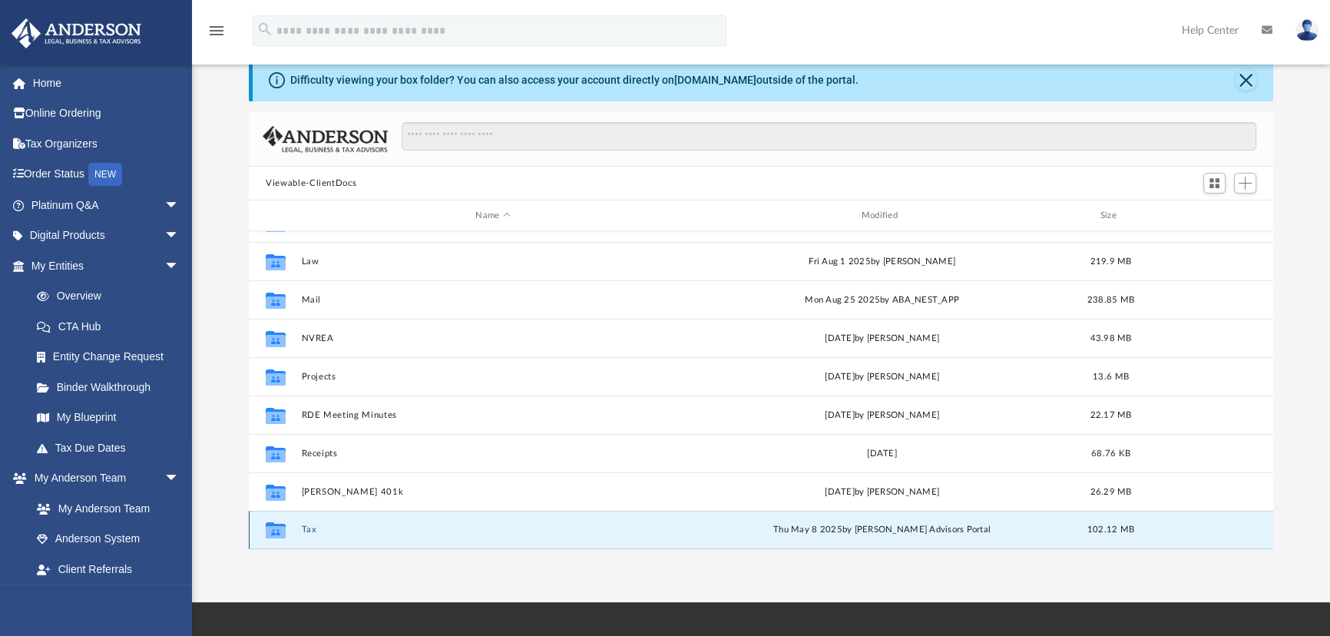
click at [313, 535] on div "Collaborated Folder Tax [DATE] by [PERSON_NAME] Advisors Portal 102.12 MB" at bounding box center [761, 530] width 1024 height 38
click at [276, 534] on icon "grid" at bounding box center [276, 532] width 20 height 12
click at [308, 528] on button "Tax" at bounding box center [493, 530] width 382 height 10
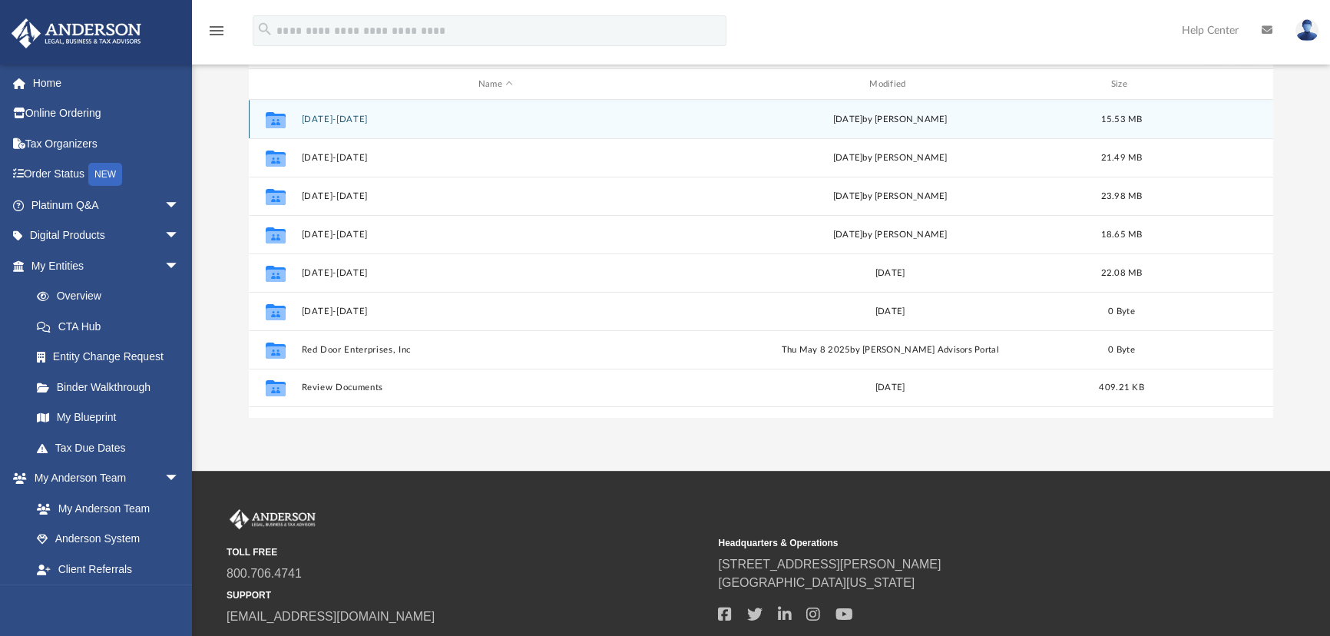
scroll to position [209, 0]
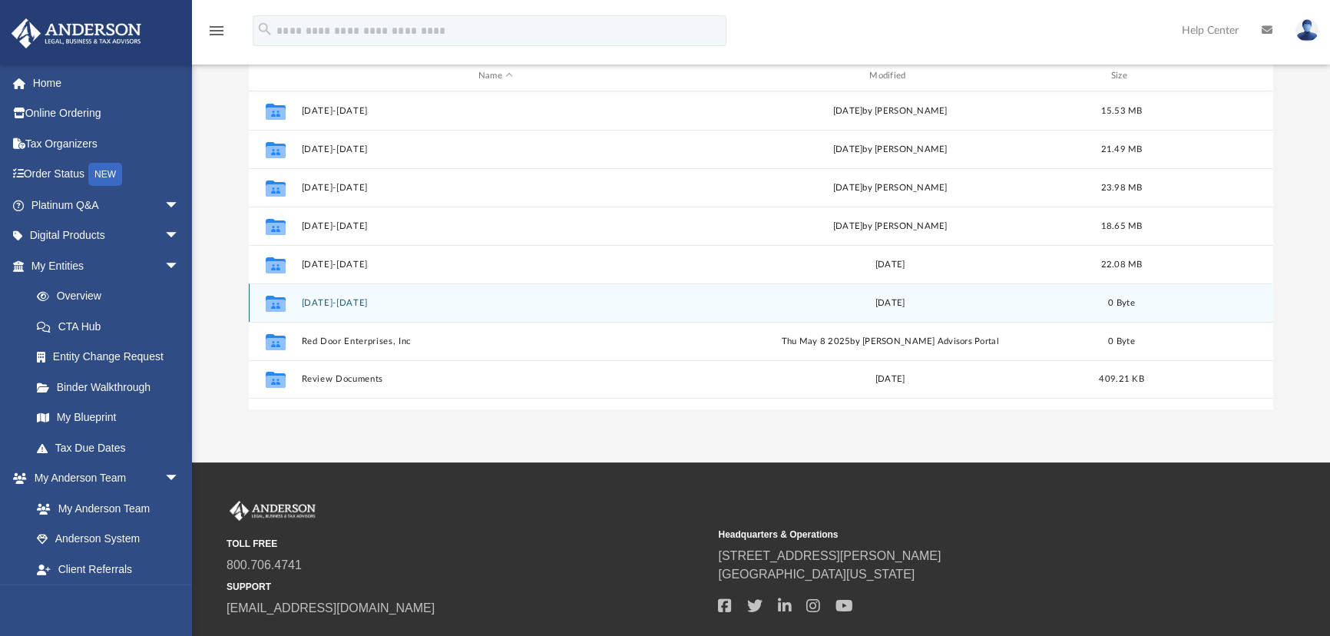
click at [345, 308] on div "Collaborated Folder [DATE]-[DATE] [DATE] 0 Byte" at bounding box center [761, 302] width 1024 height 38
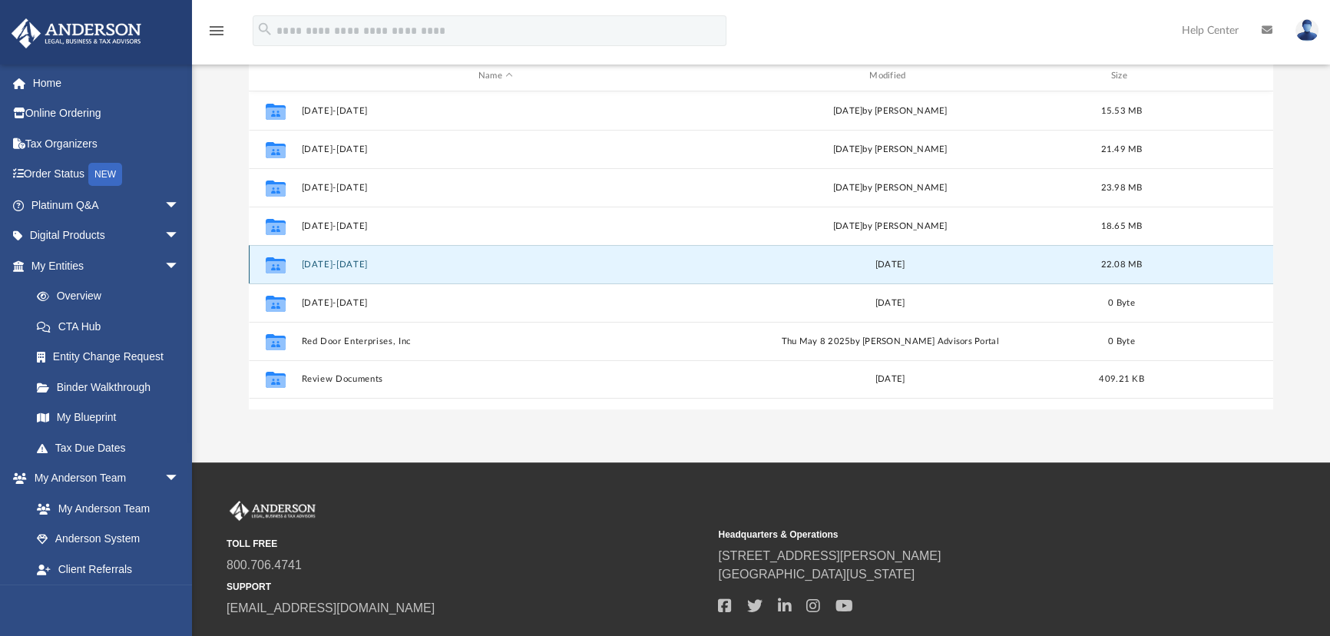
click at [337, 269] on button "2023-2024" at bounding box center [496, 265] width 388 height 10
click at [339, 269] on button "2023-2024" at bounding box center [496, 265] width 388 height 10
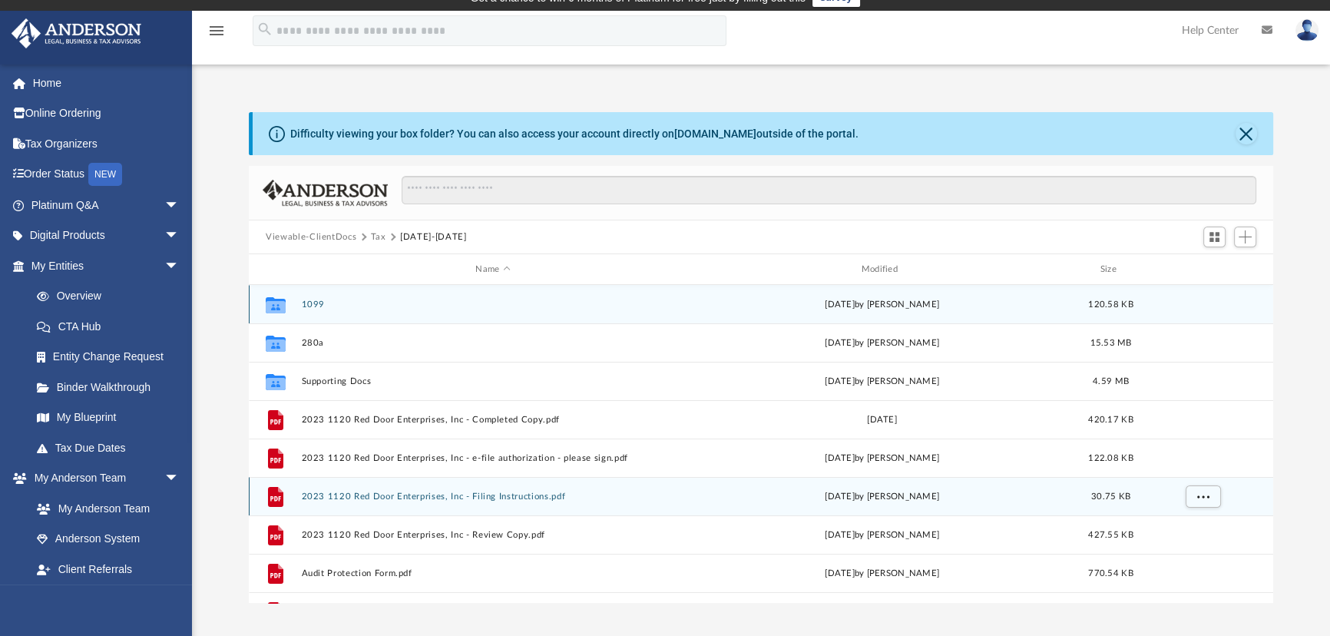
scroll to position [0, 0]
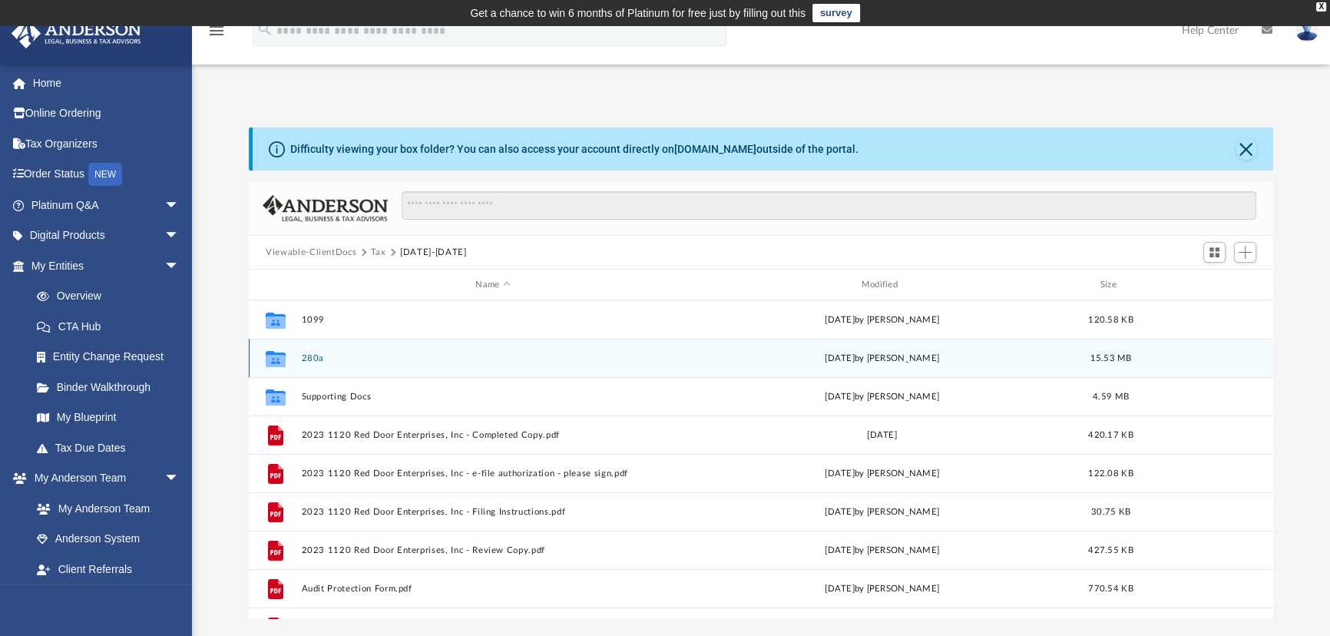
click at [368, 363] on div "Collaborated Folder 280a Tue Apr 30 2024 by Thomas Ferrante 15.53 MB" at bounding box center [761, 358] width 1024 height 38
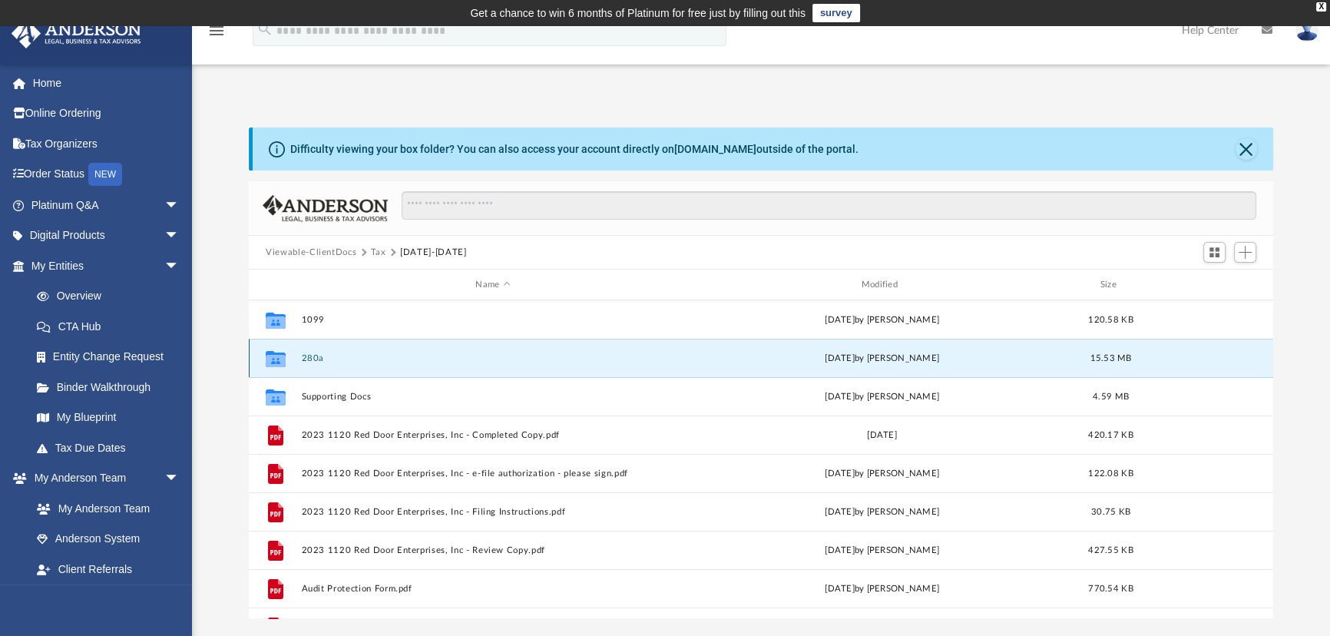
click at [368, 363] on div "Collaborated Folder 280a Tue Apr 30 2024 by Thomas Ferrante 15.53 MB" at bounding box center [761, 358] width 1024 height 38
click at [316, 359] on button "280a" at bounding box center [493, 358] width 382 height 10
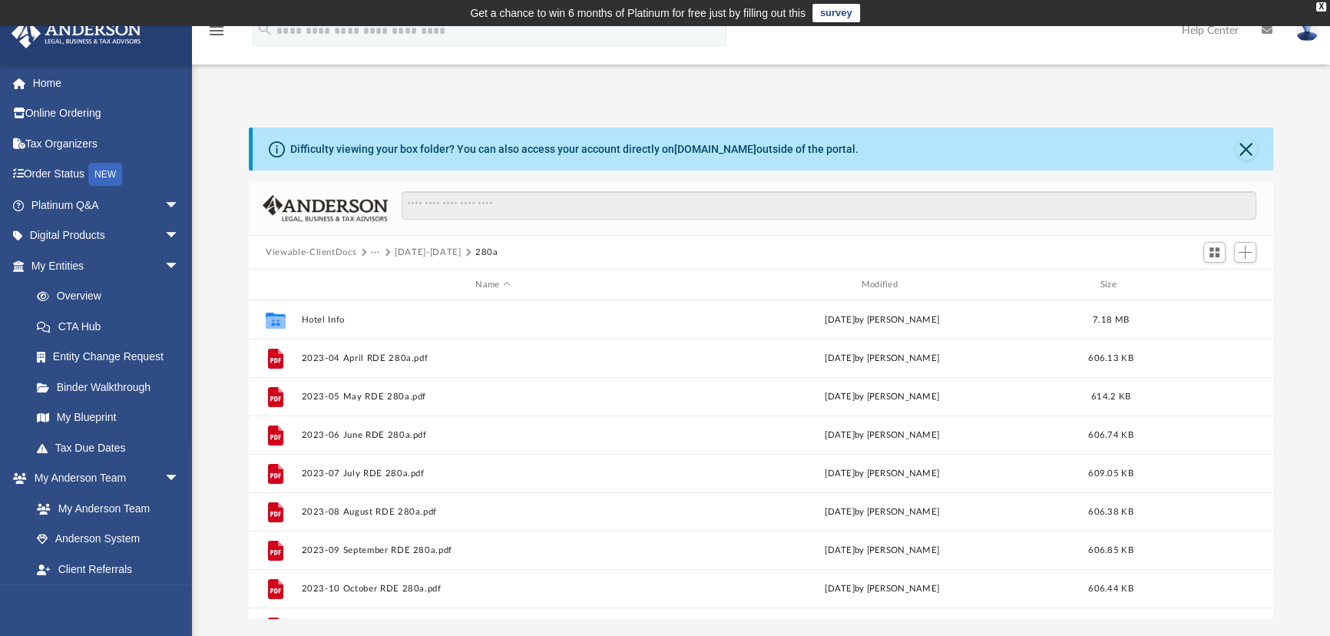
click at [577, 253] on div "Viewable-ClientDocs ··· 2023-2024 280a" at bounding box center [761, 253] width 1024 height 34
click at [373, 253] on button "···" at bounding box center [376, 253] width 10 height 14
click at [386, 276] on li "Tax" at bounding box center [386, 279] width 15 height 16
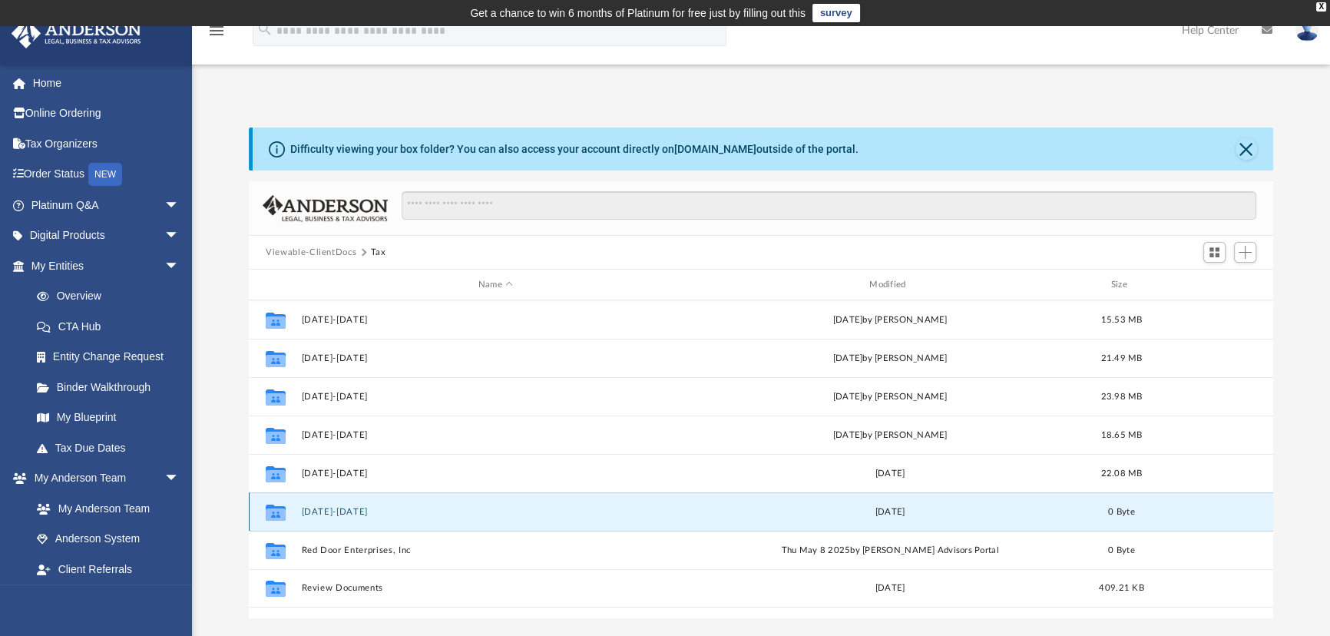
click at [323, 507] on button "[DATE]-[DATE]" at bounding box center [496, 512] width 388 height 10
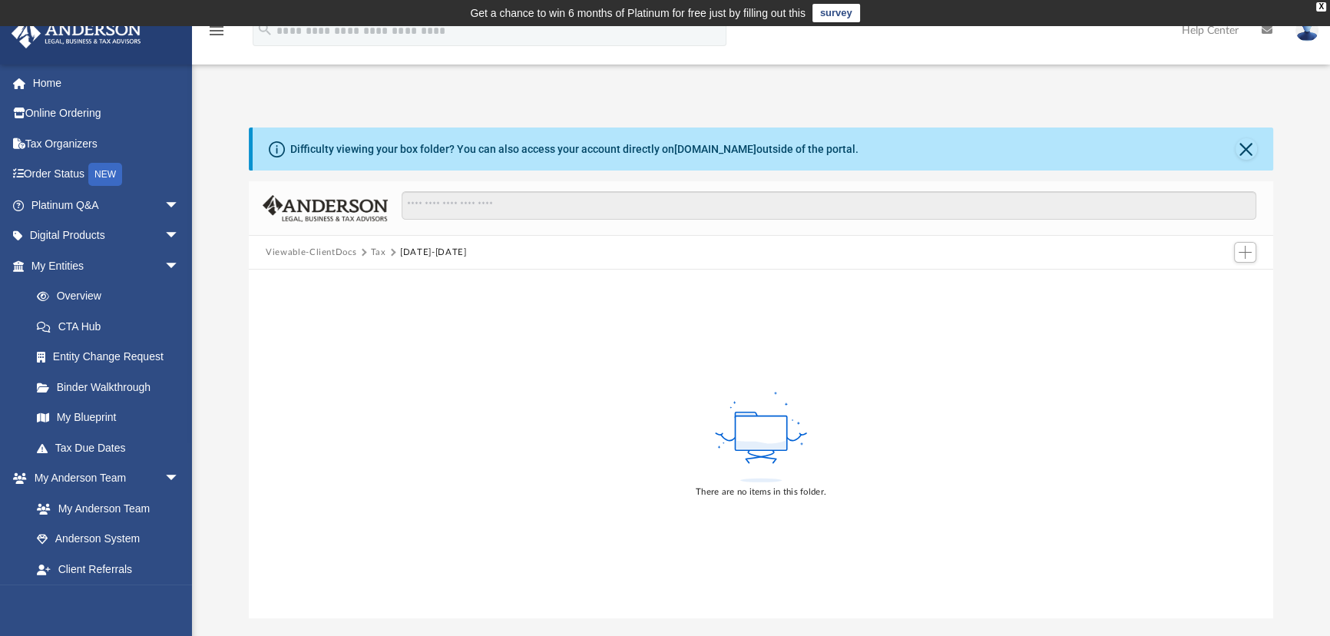
click at [381, 253] on button "Tax" at bounding box center [378, 253] width 15 height 14
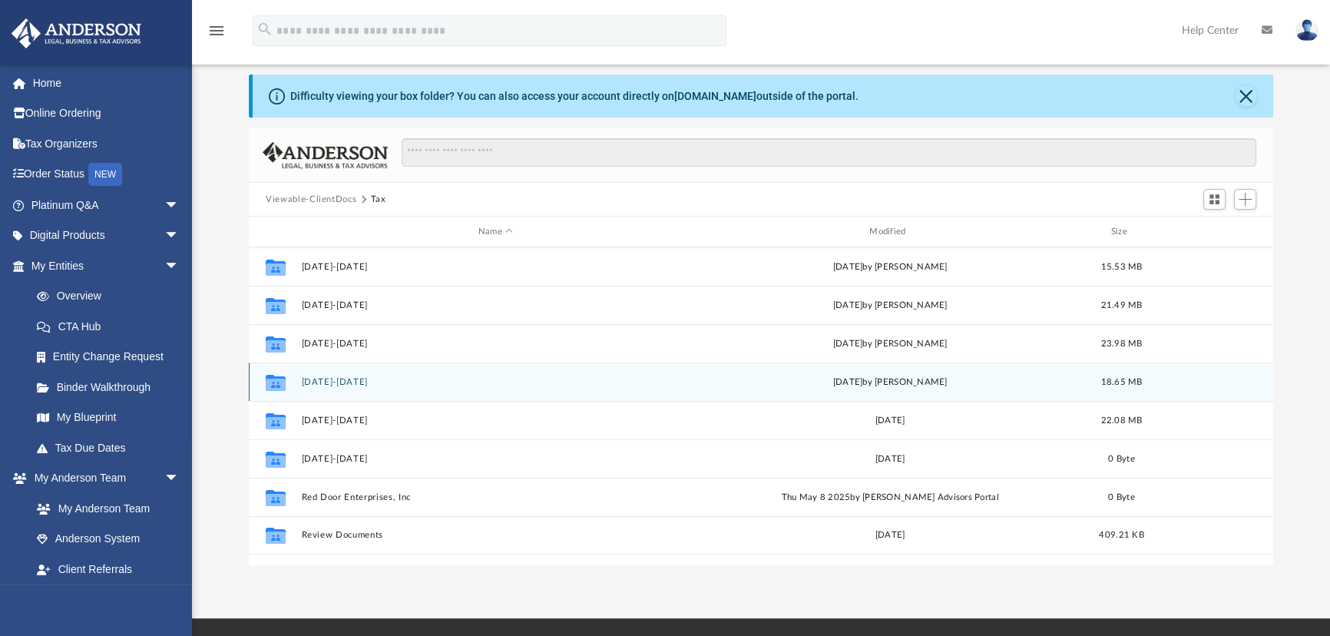
scroll to position [139, 0]
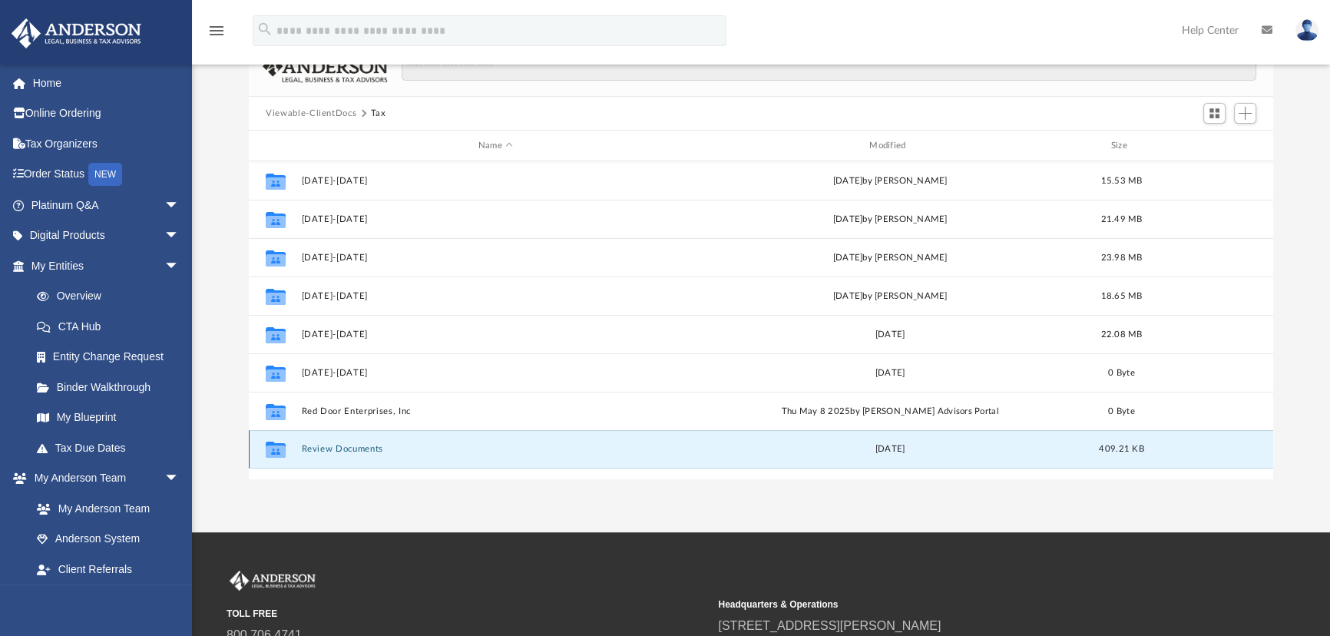
click at [354, 445] on button "Review Documents" at bounding box center [496, 449] width 388 height 10
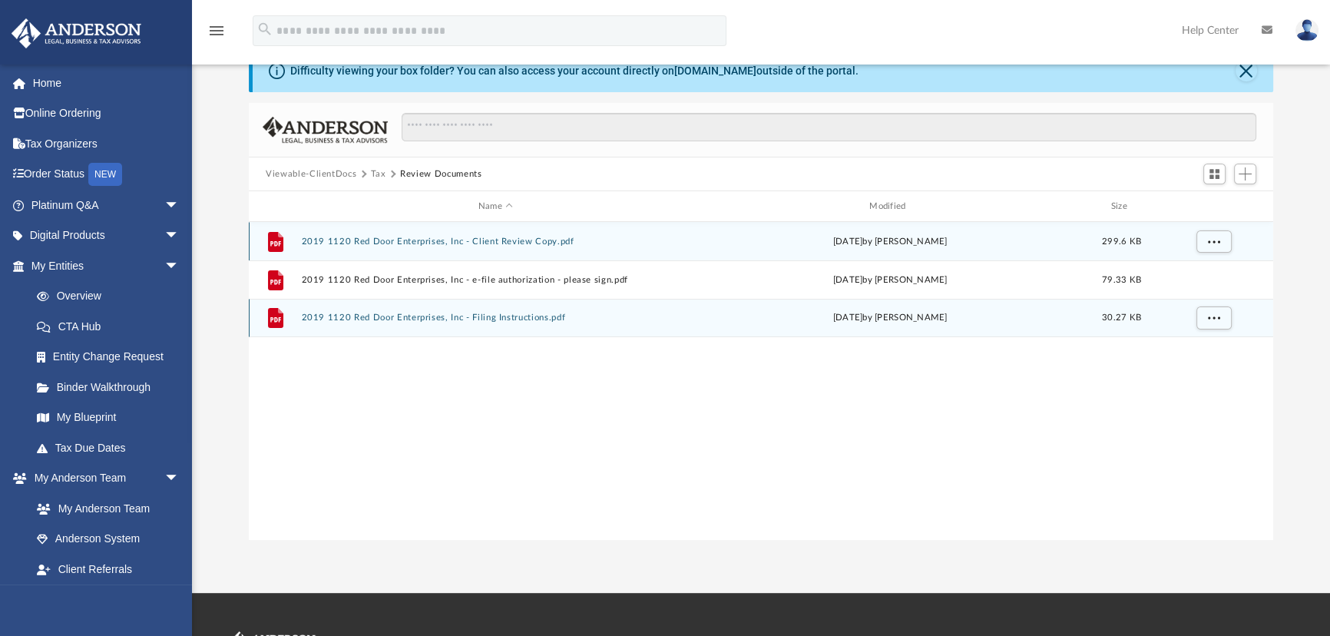
scroll to position [0, 0]
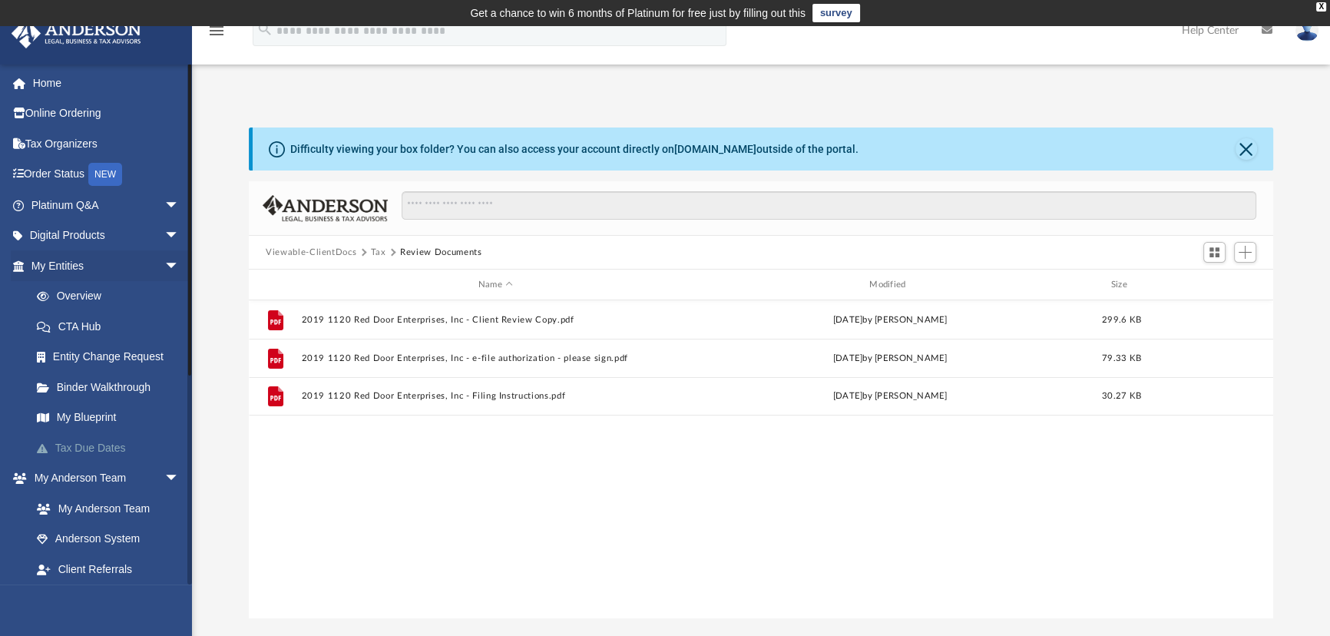
click at [103, 449] on link "Tax Due Dates" at bounding box center [112, 447] width 181 height 31
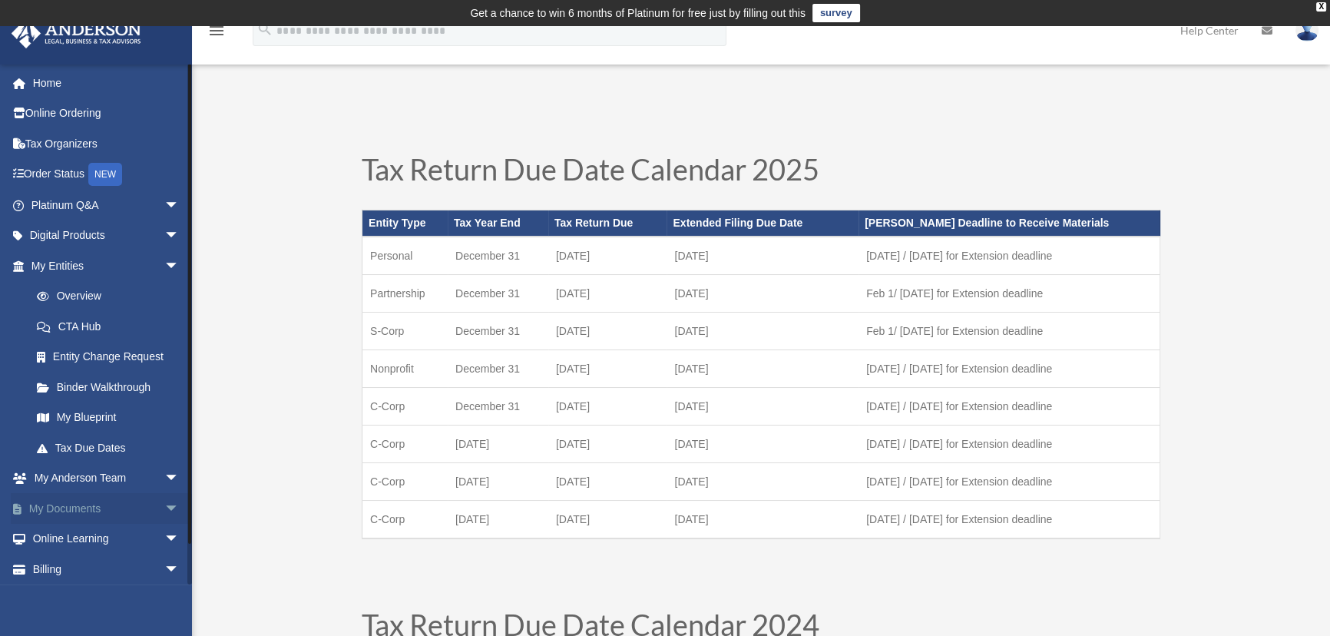
click at [78, 510] on link "My Documents arrow_drop_down" at bounding box center [107, 508] width 192 height 31
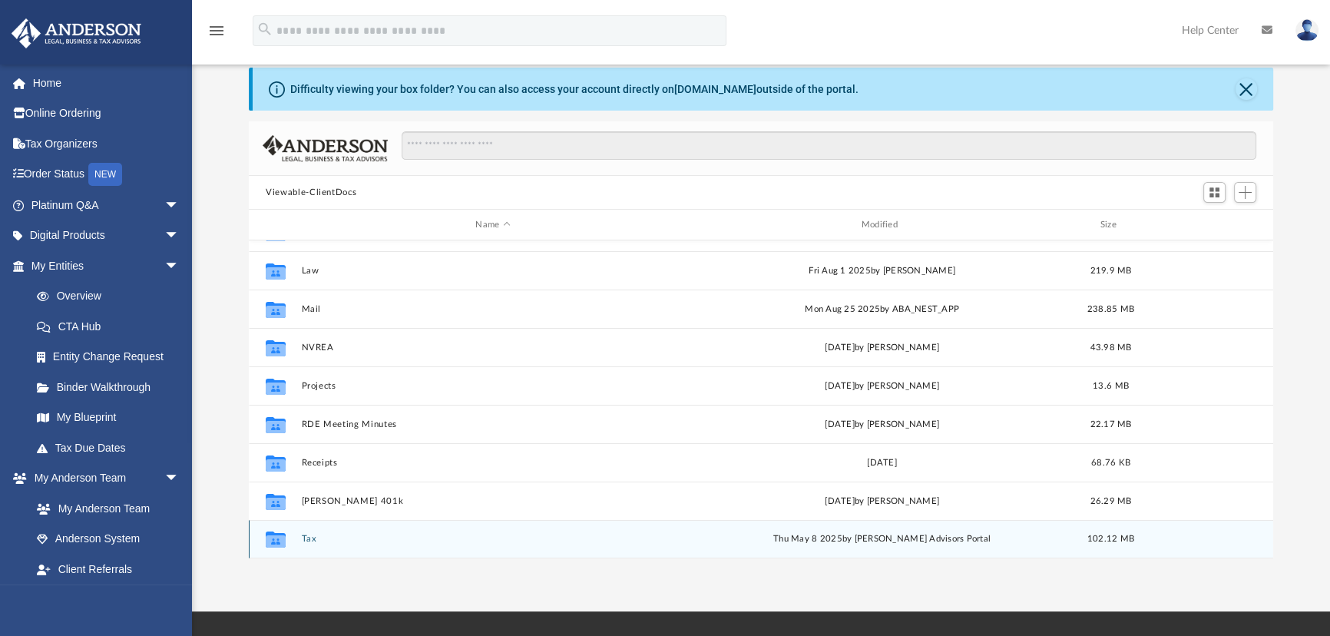
scroll to position [209, 0]
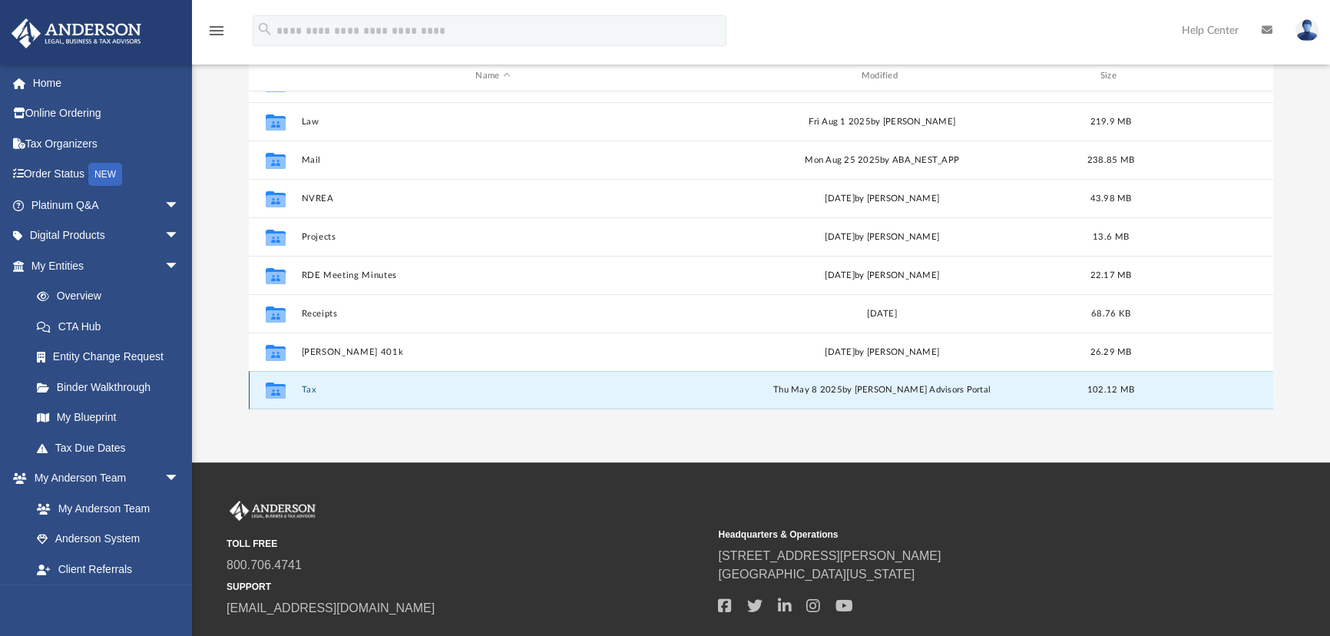
click at [304, 392] on button "Tax" at bounding box center [493, 390] width 382 height 10
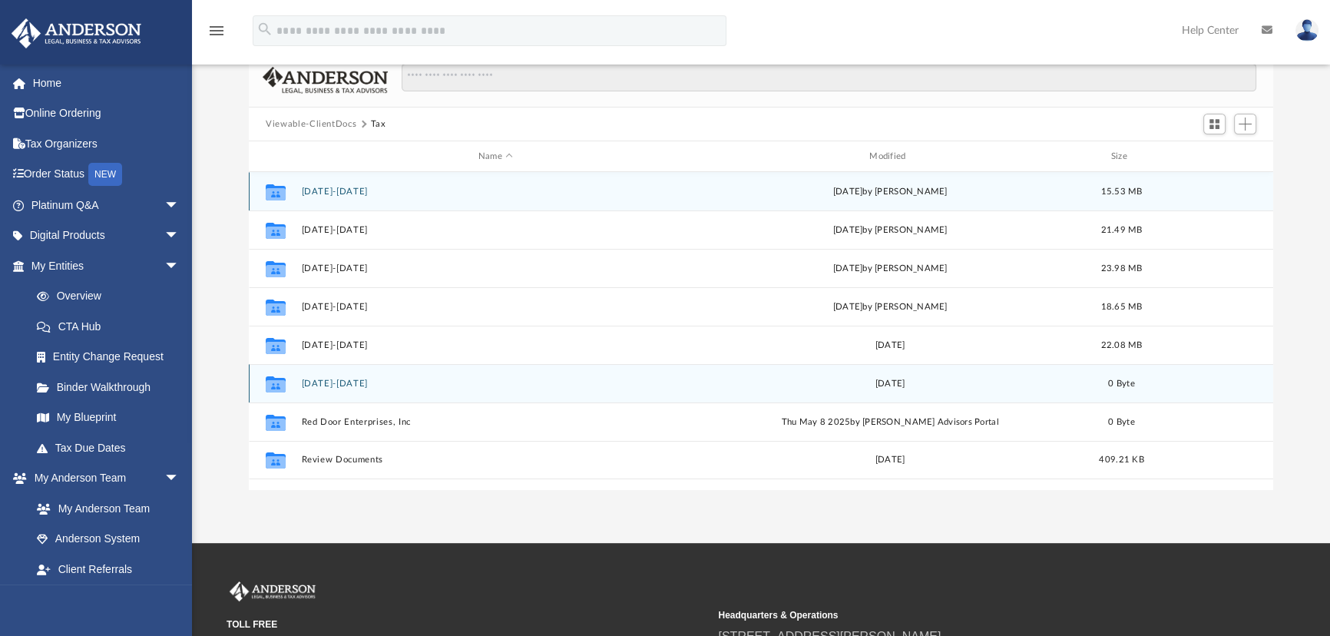
scroll to position [69, 0]
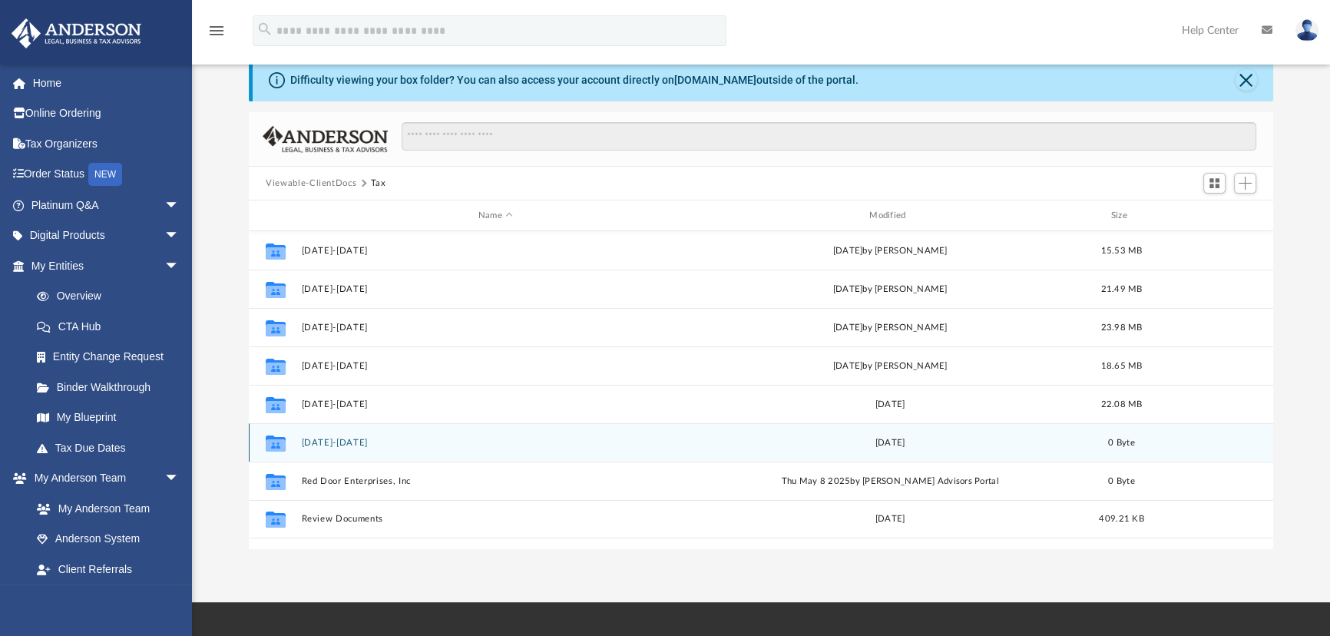
click at [326, 445] on button "[DATE]-[DATE]" at bounding box center [496, 443] width 388 height 10
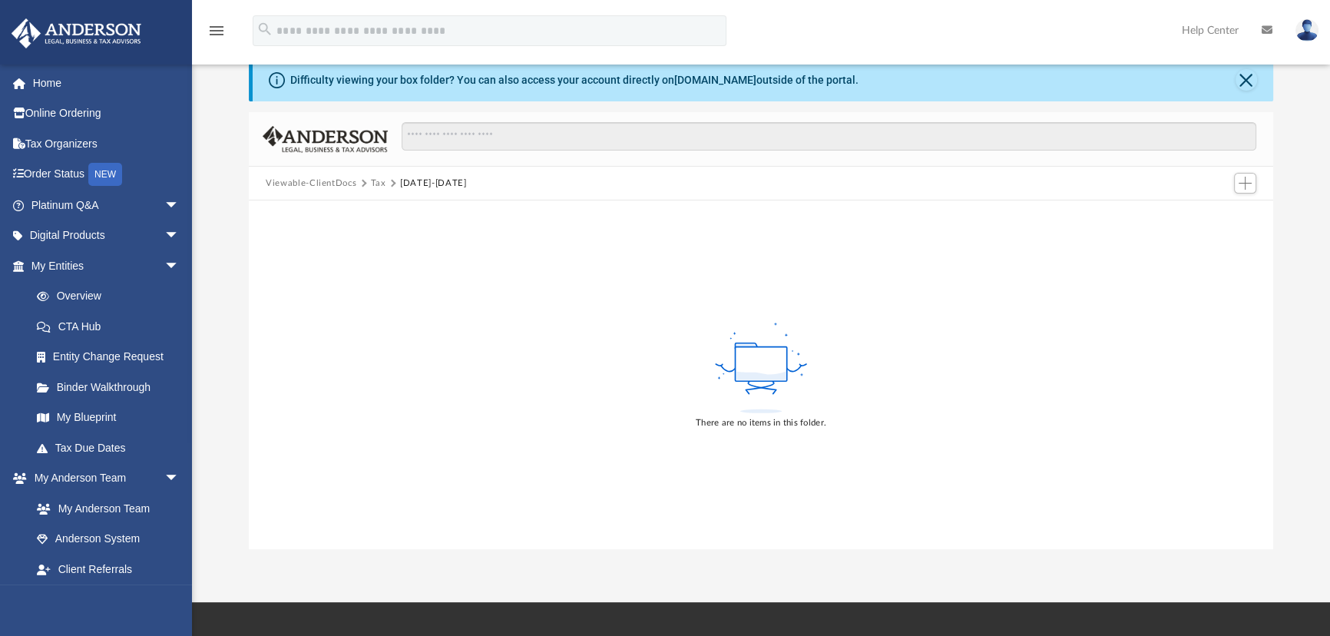
click at [376, 187] on button "Tax" at bounding box center [378, 184] width 15 height 14
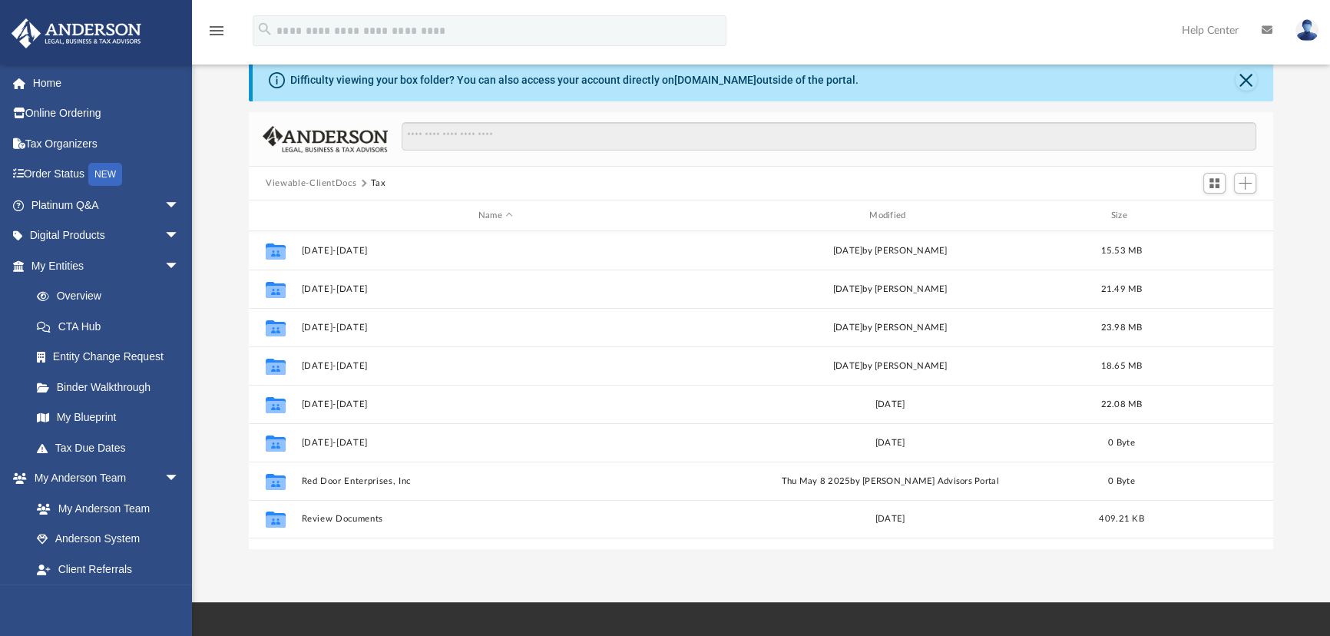
scroll to position [338, 1014]
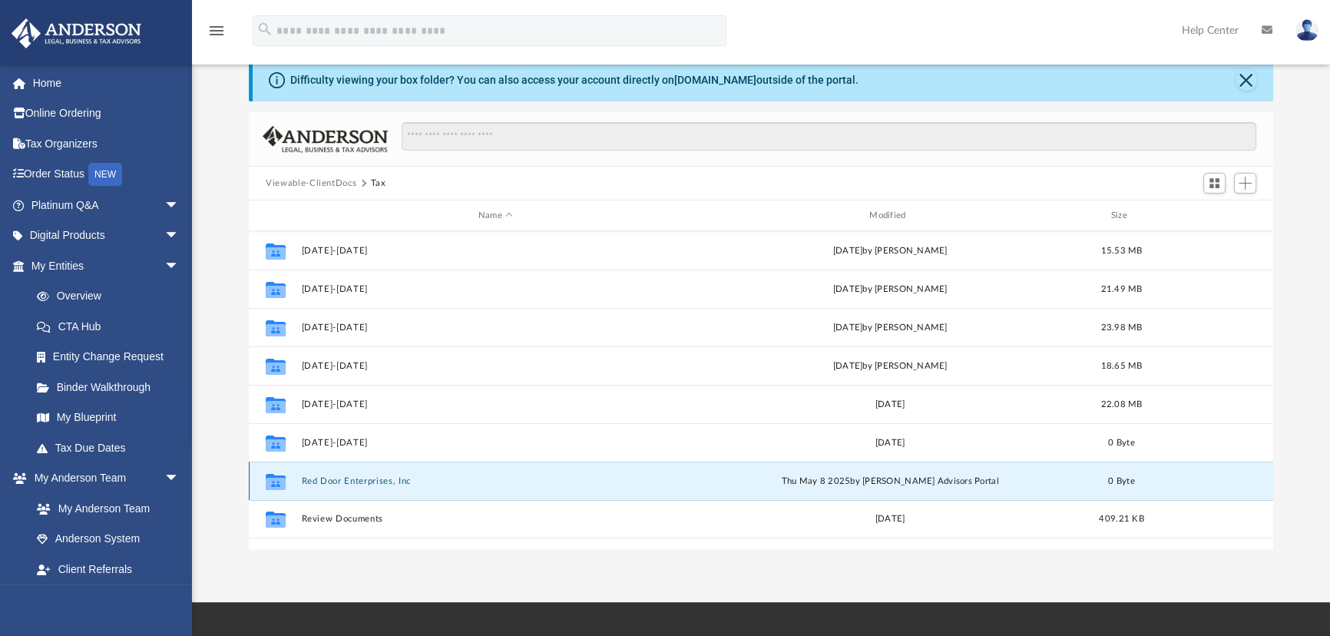
click at [366, 477] on button "Red Door Enterprises, Inc" at bounding box center [496, 481] width 388 height 10
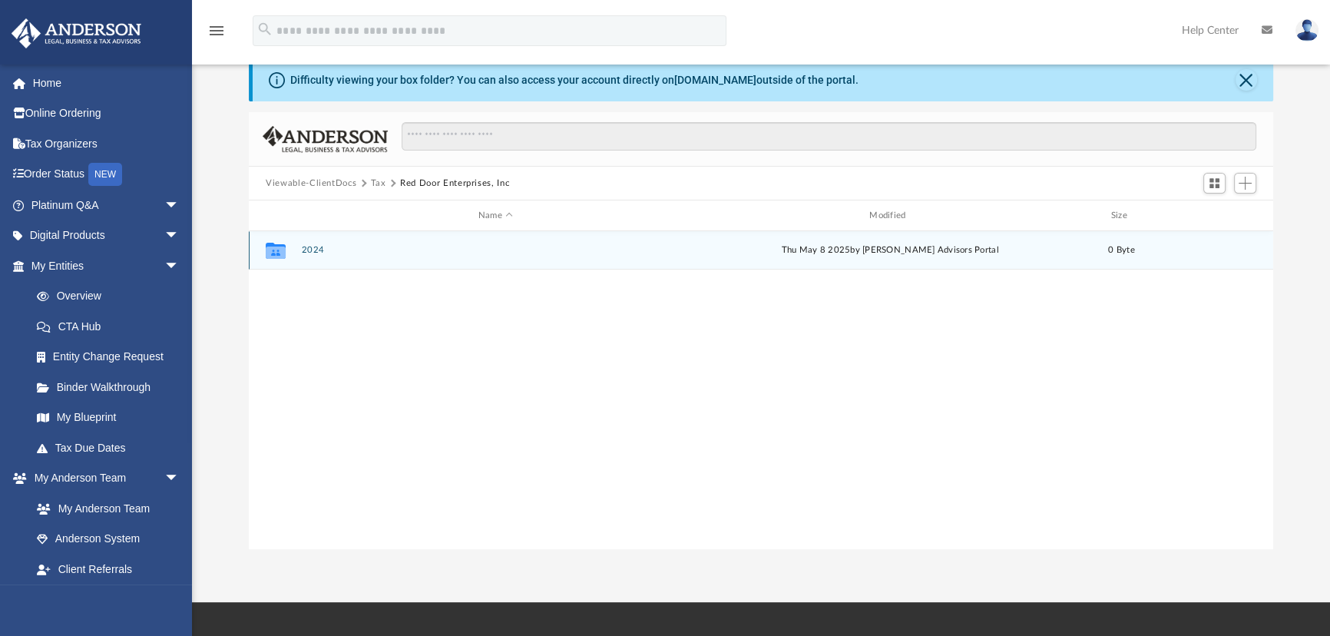
click at [319, 247] on button "2024" at bounding box center [496, 250] width 388 height 10
click at [358, 243] on div "Collaborated Folder Digital Tax Organizer [DATE] by [PERSON_NAME] Advisors Port…" at bounding box center [761, 250] width 1024 height 38
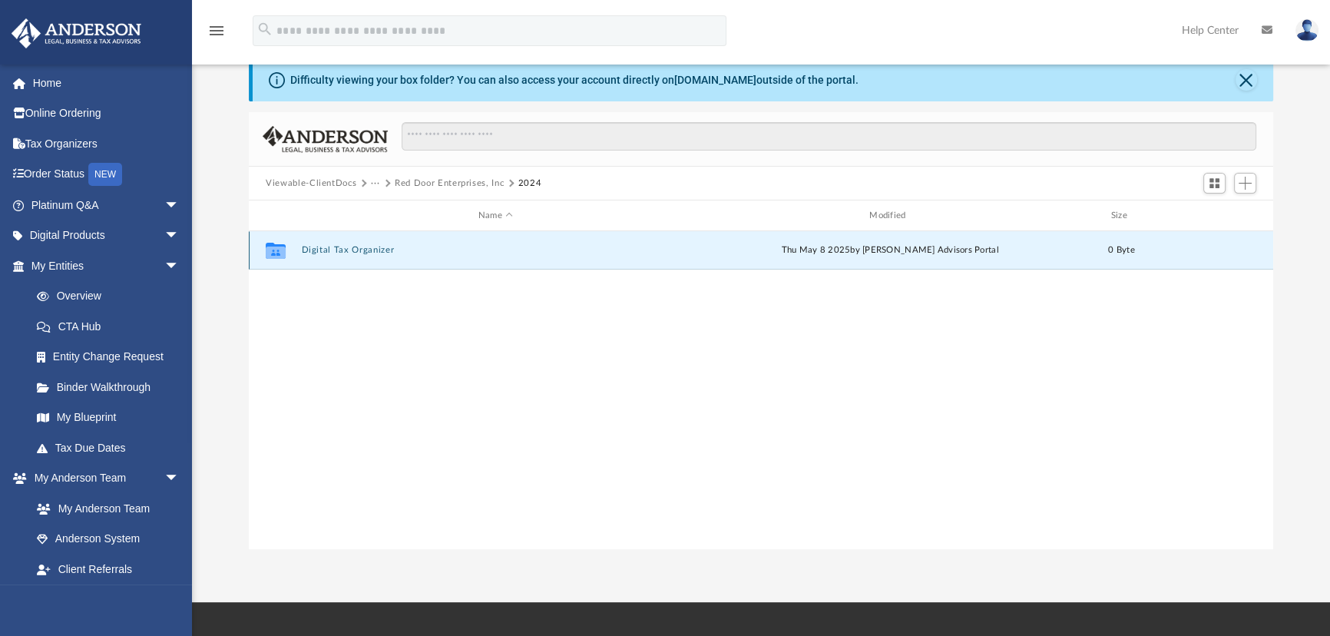
click at [379, 251] on button "Digital Tax Organizer" at bounding box center [496, 250] width 388 height 10
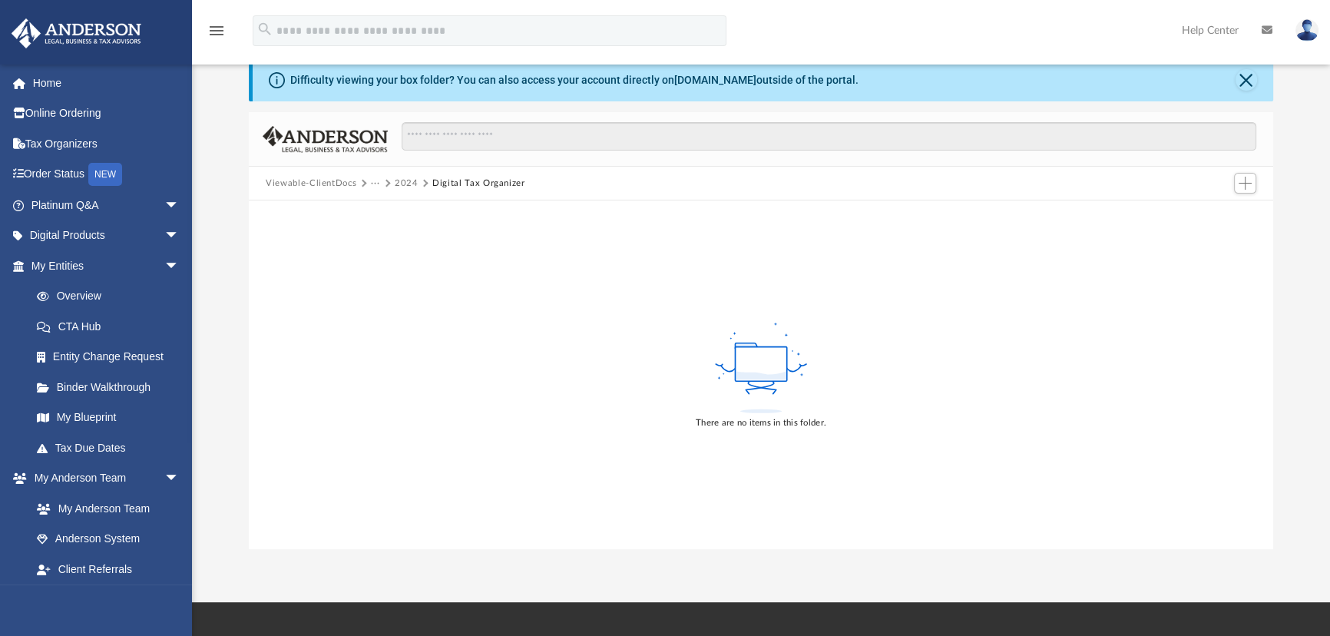
click at [410, 184] on button "2024" at bounding box center [407, 184] width 24 height 14
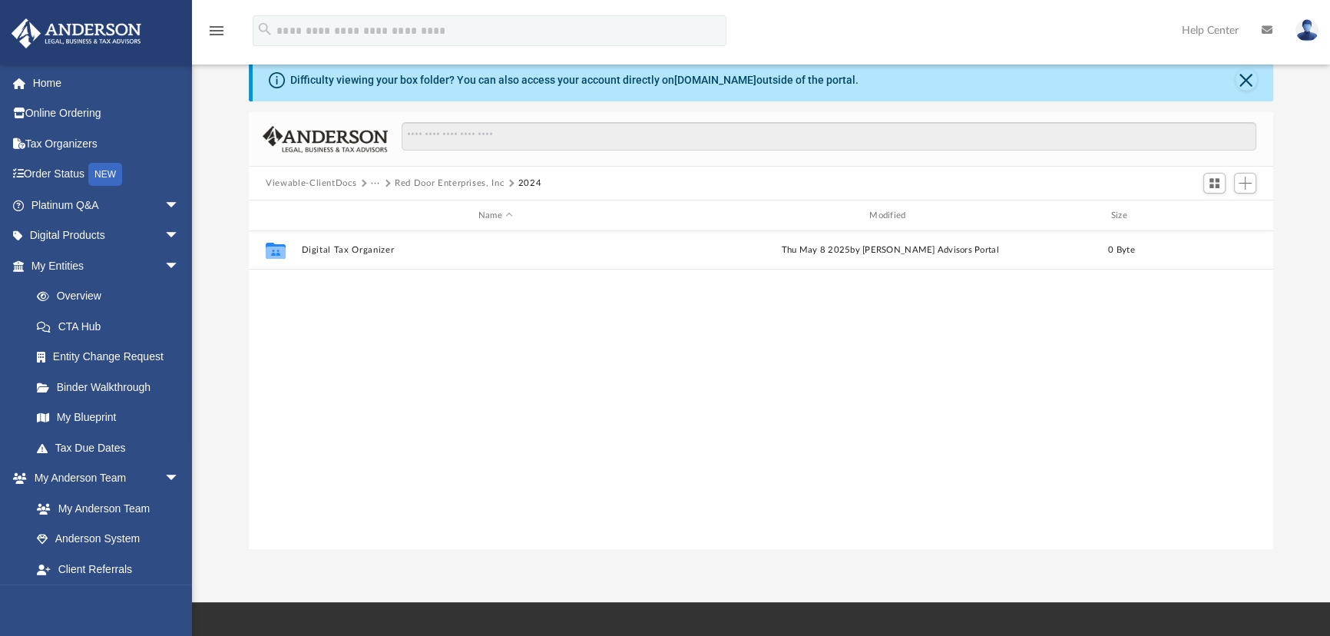
click at [373, 179] on button "···" at bounding box center [376, 184] width 10 height 14
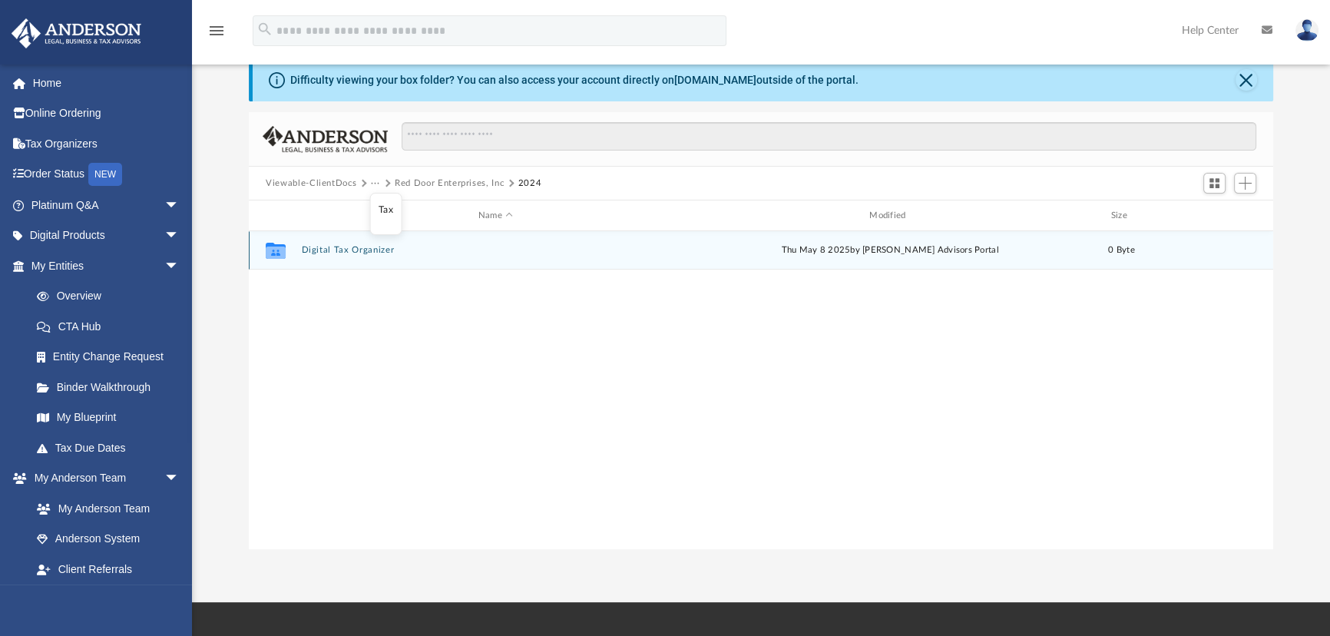
click at [352, 243] on div "Collaborated Folder Digital Tax Organizer [DATE] by [PERSON_NAME] Advisors Port…" at bounding box center [761, 250] width 1024 height 38
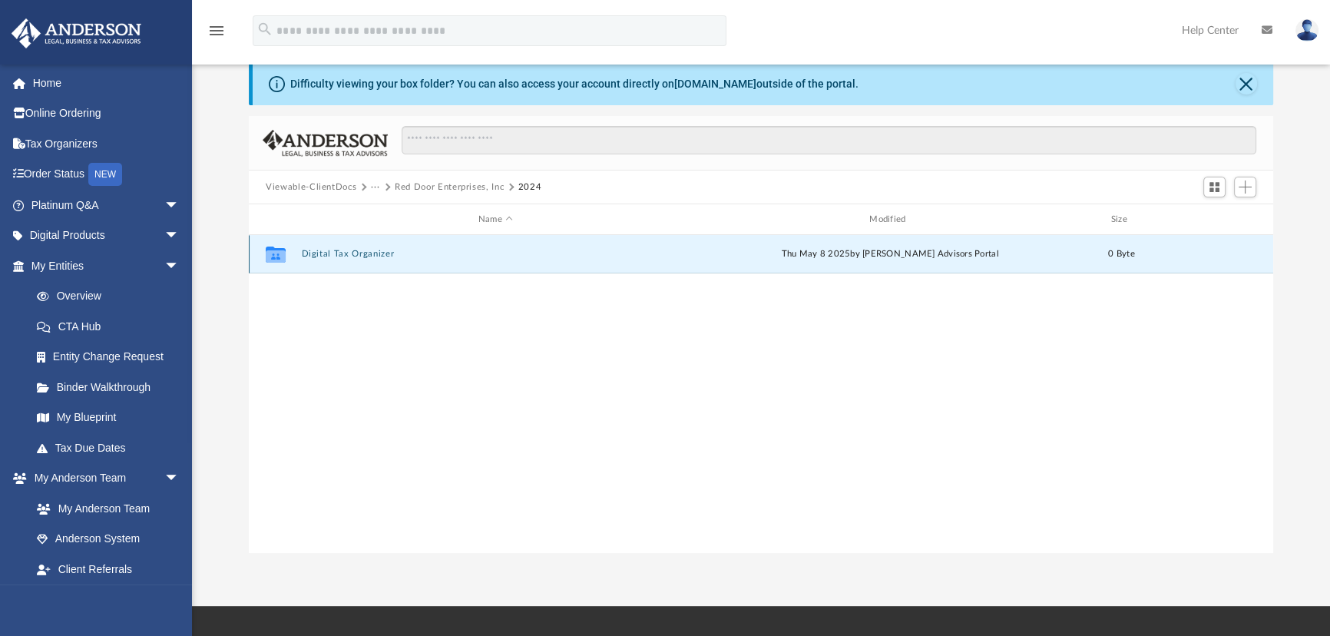
scroll to position [0, 0]
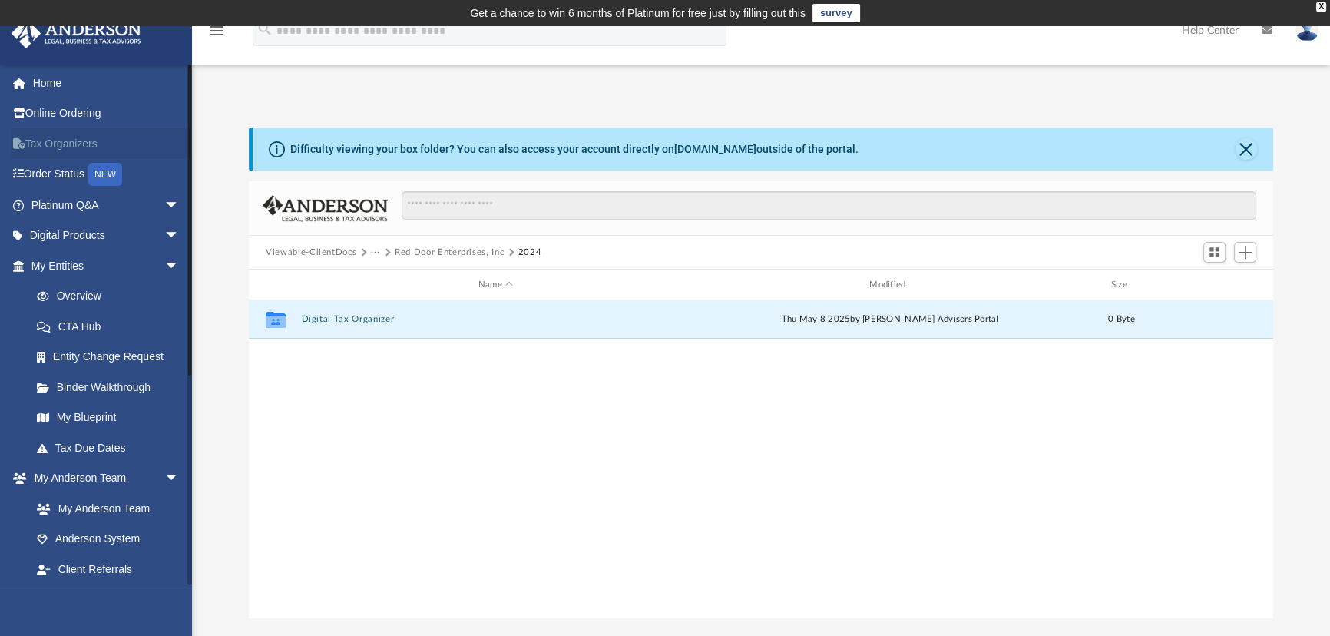
click at [69, 152] on link "Tax Organizers" at bounding box center [107, 143] width 192 height 31
